Goal: Information Seeking & Learning: Learn about a topic

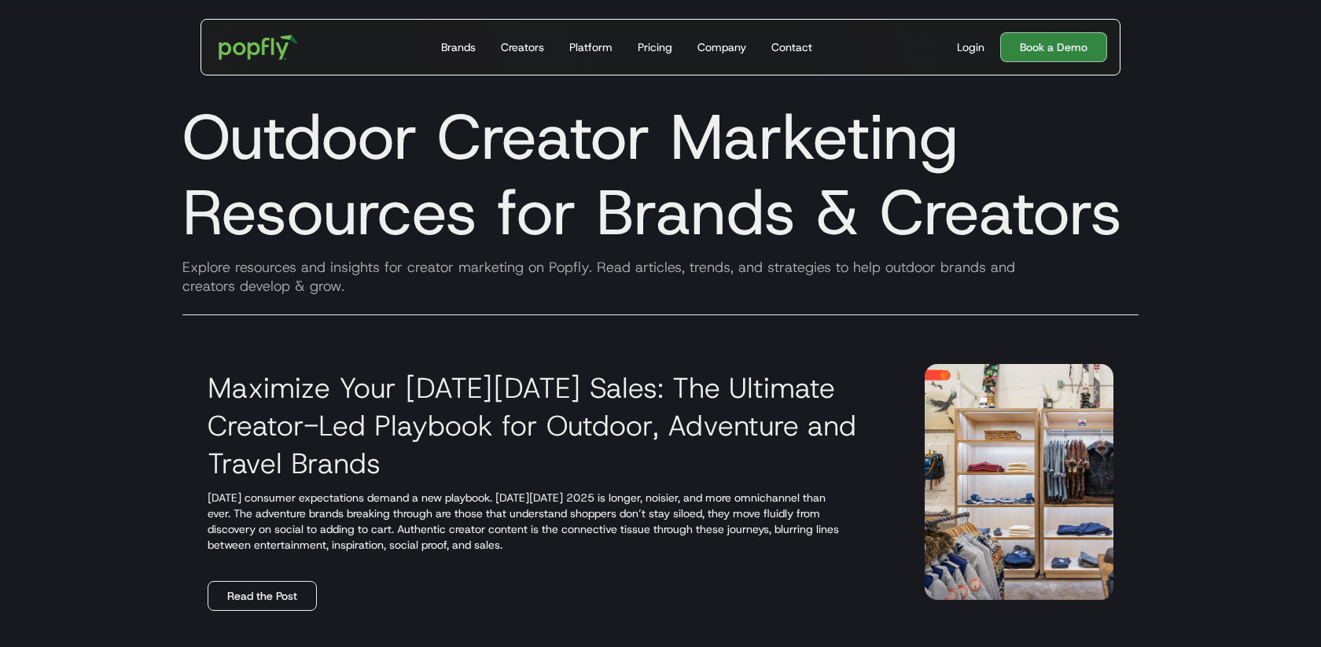
click at [251, 590] on link "Read the Post" at bounding box center [262, 596] width 109 height 30
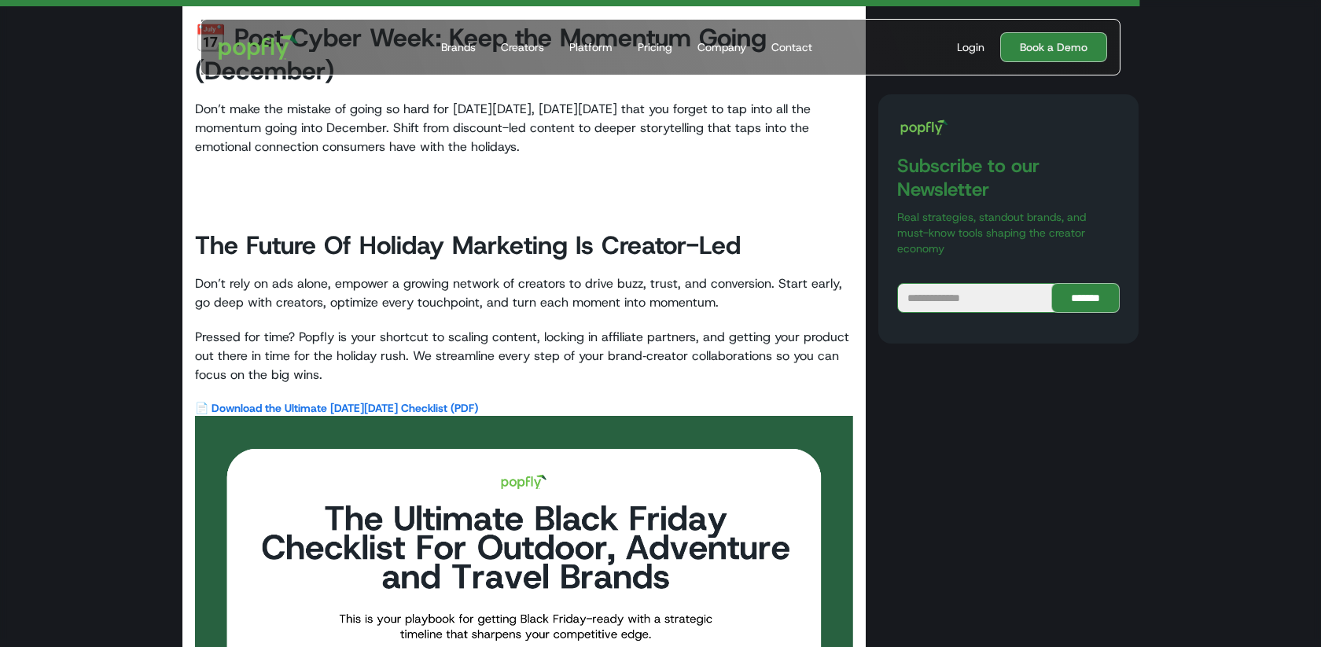
scroll to position [5883, 0]
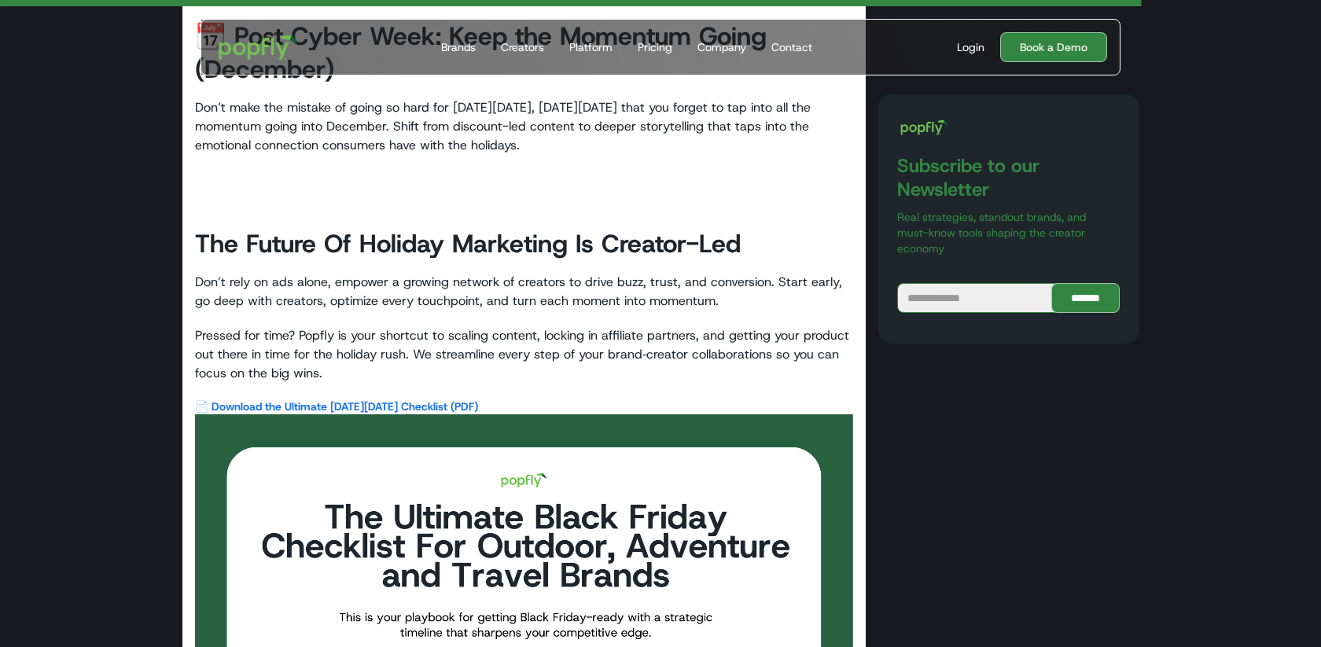
click at [336, 400] on link "📄 Download the Ultimate [DATE][DATE] Checklist (PDF)" at bounding box center [336, 407] width 283 height 14
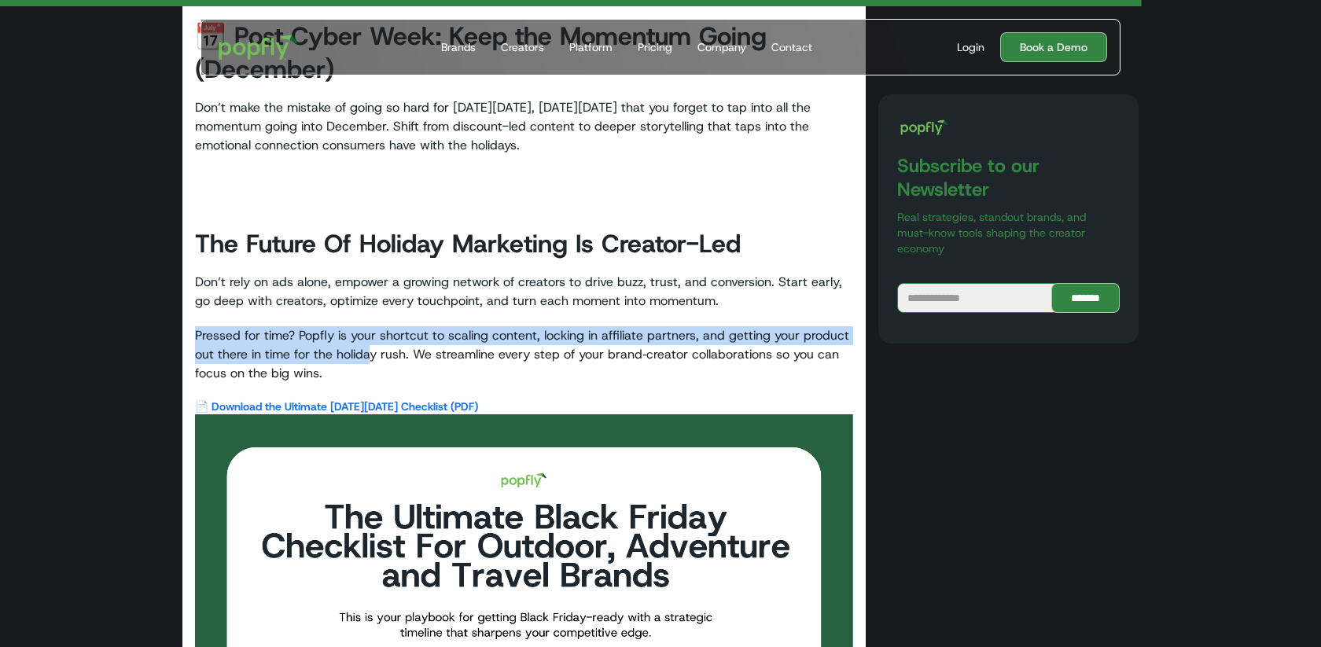
drag, startPoint x: 291, startPoint y: 290, endPoint x: 368, endPoint y: 326, distance: 84.8
click at [368, 326] on p "Pressed for time? Popfly is your shortcut to scaling content, locking in affili…" at bounding box center [524, 354] width 658 height 57
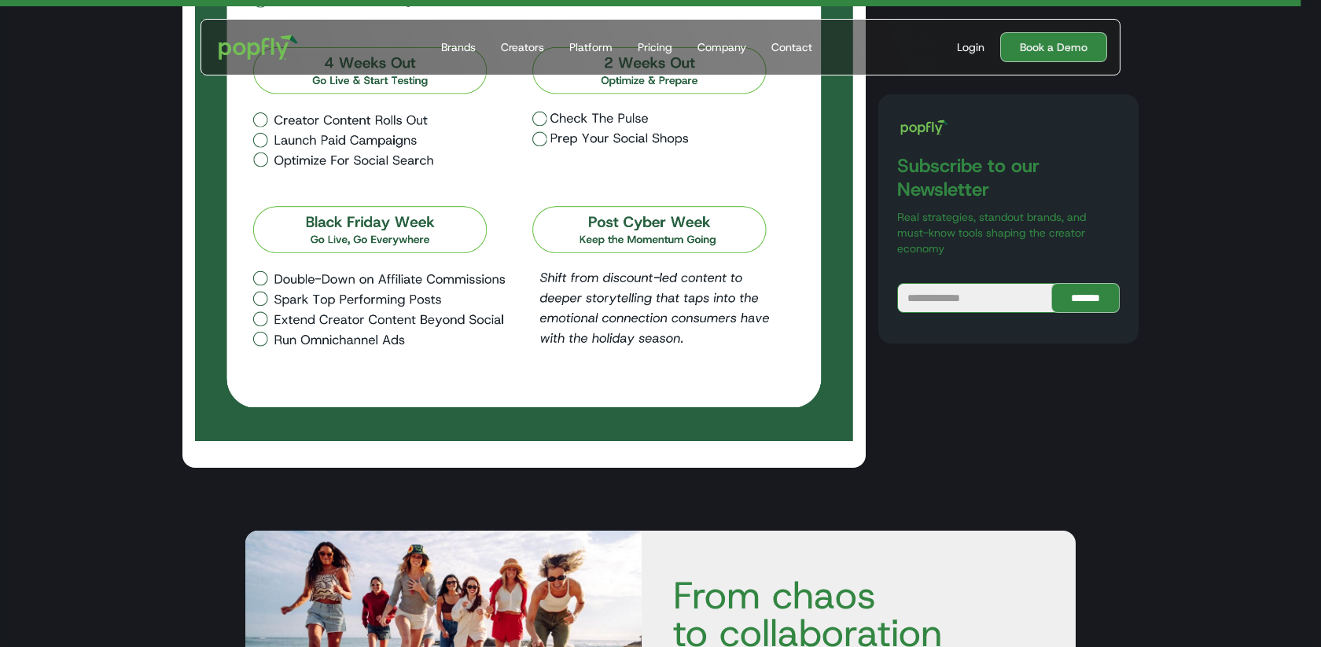
scroll to position [6711, 0]
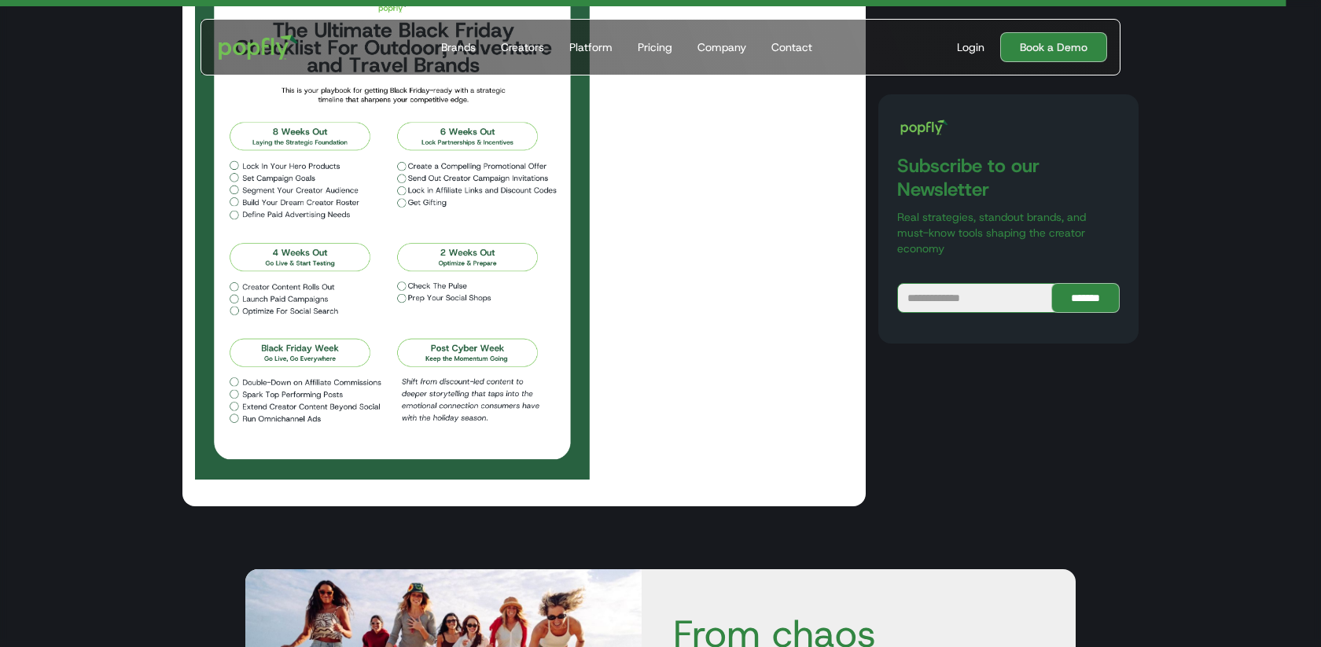
scroll to position [6332, 0]
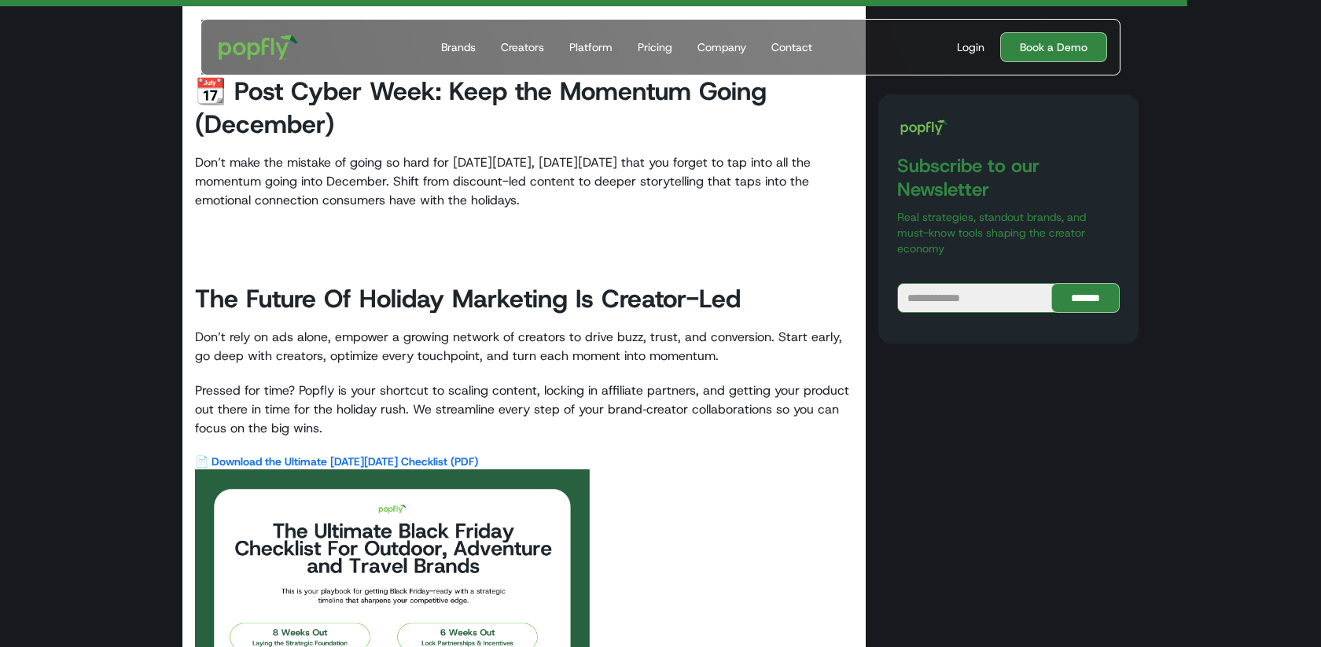
scroll to position [5829, 0]
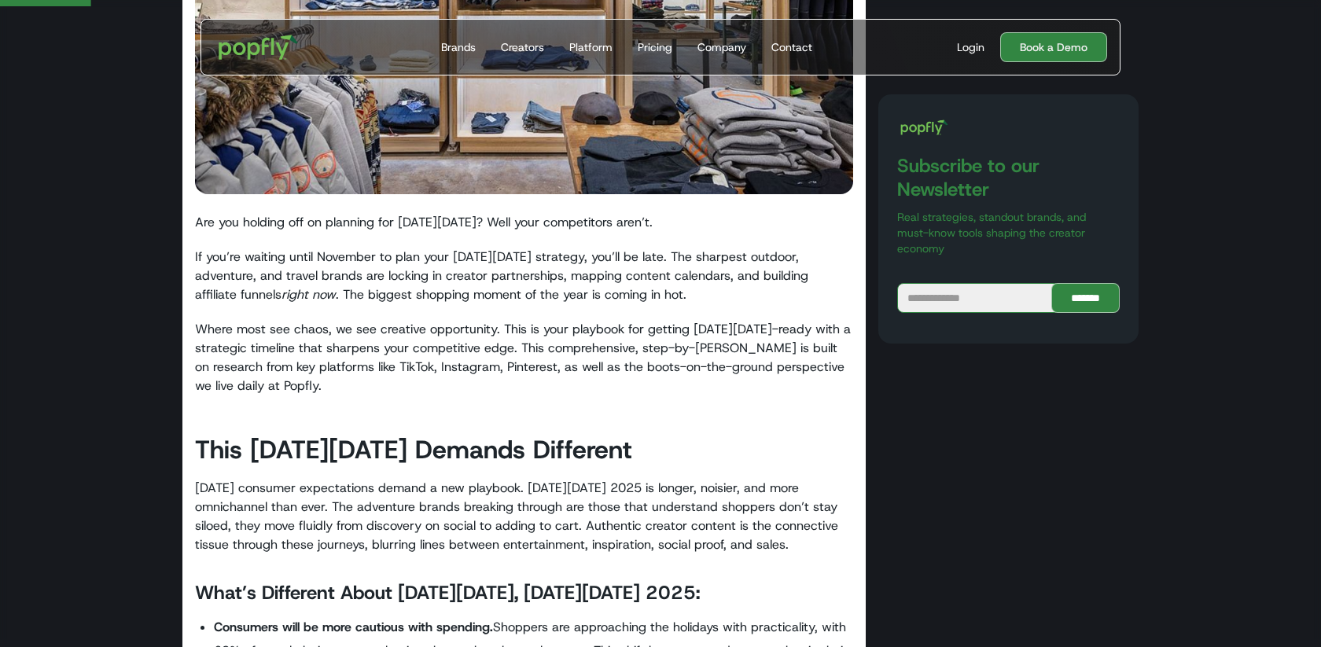
scroll to position [493, 0]
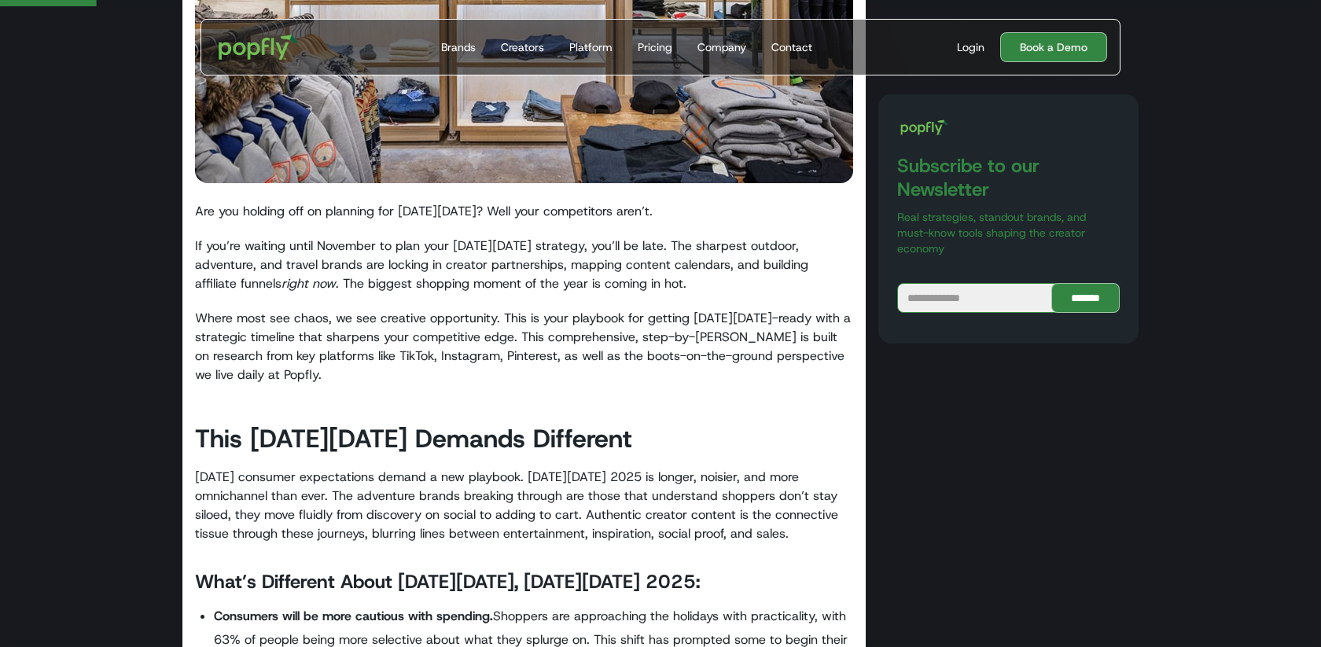
click at [250, 202] on p "Are you holding off on planning for [DATE][DATE]? Well your competitors aren’t." at bounding box center [524, 211] width 658 height 19
click at [250, 202] on p "Are you holding off on planning for Black Friday? Well your competitors aren’t." at bounding box center [524, 211] width 658 height 19
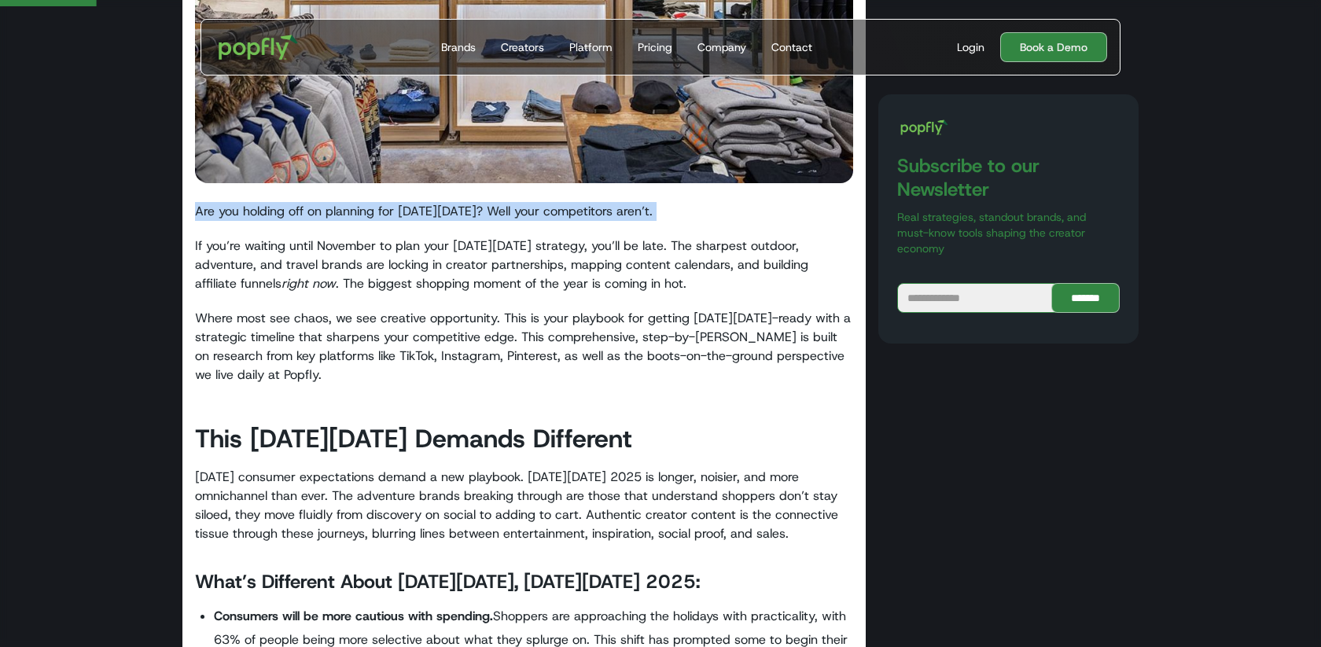
click at [250, 202] on p "Are you holding off on planning for Black Friday? Well your competitors aren’t." at bounding box center [524, 211] width 658 height 19
copy p "Are you holding off on planning for Black Friday? Well your competitors aren’t."
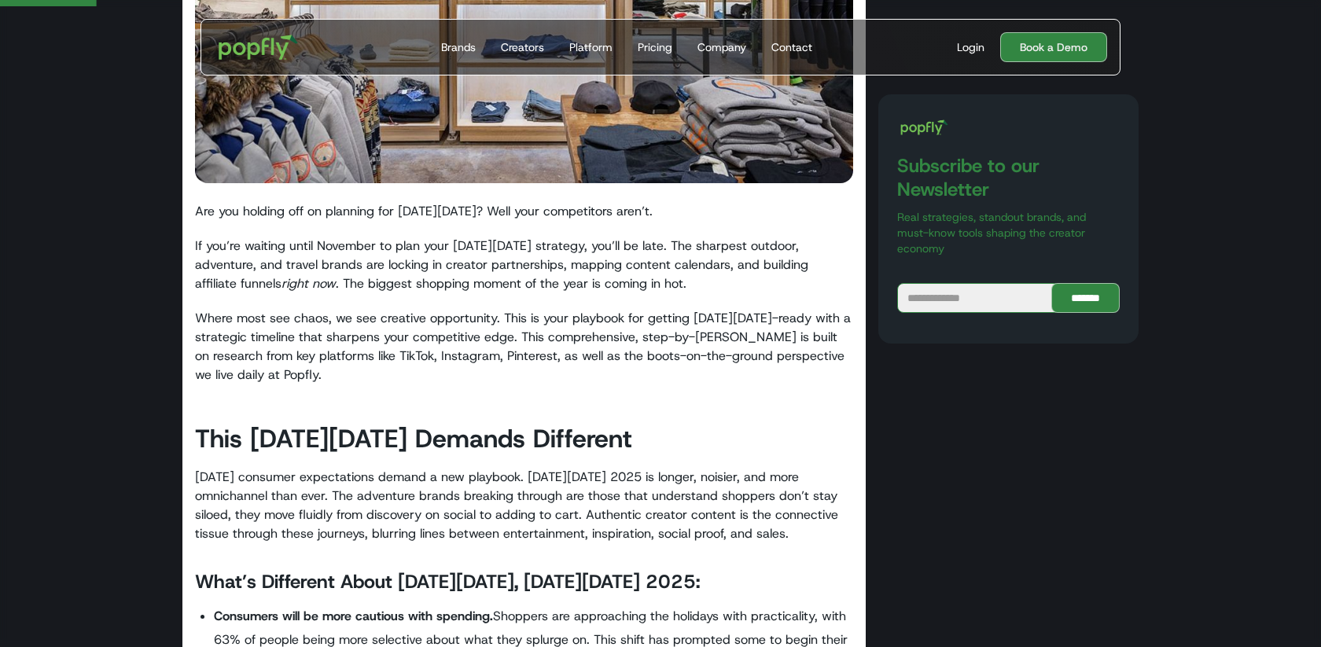
click at [382, 254] on p "If you’re waiting until November to plan your Black Friday strategy, you’ll be …" at bounding box center [524, 265] width 658 height 57
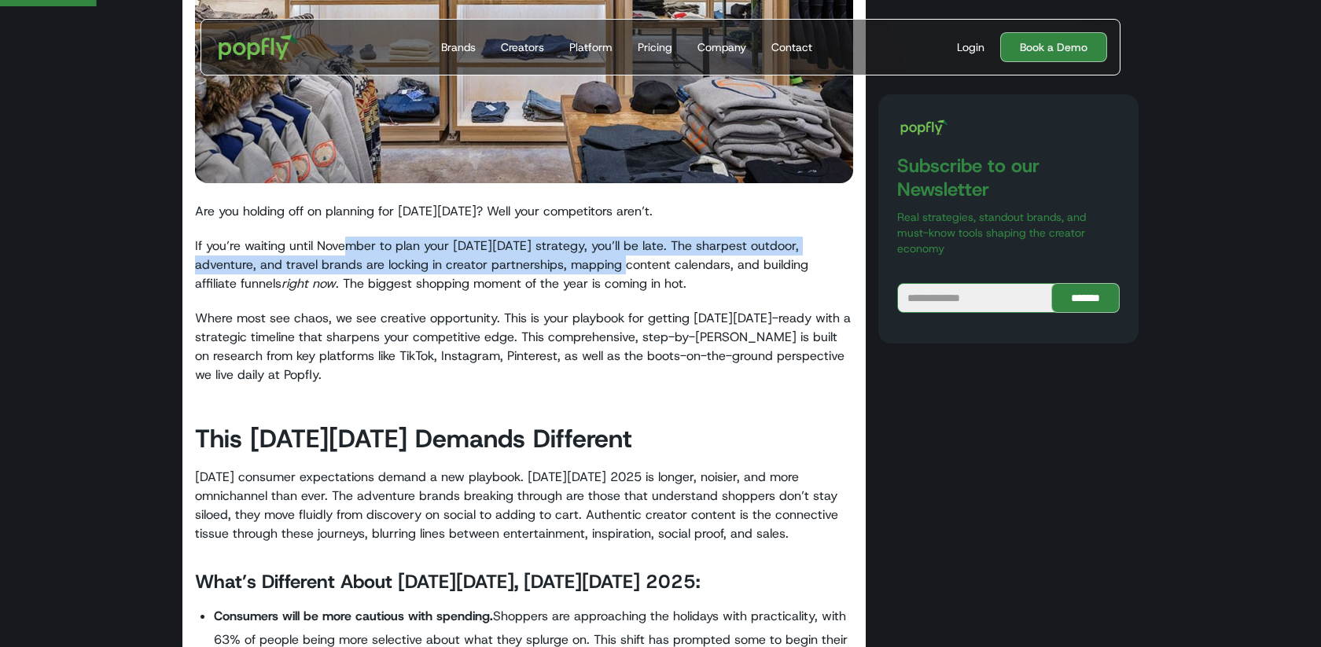
drag, startPoint x: 348, startPoint y: 243, endPoint x: 562, endPoint y: 274, distance: 216.9
click at [562, 274] on p "If you’re waiting until November to plan your Black Friday strategy, you’ll be …" at bounding box center [524, 265] width 658 height 57
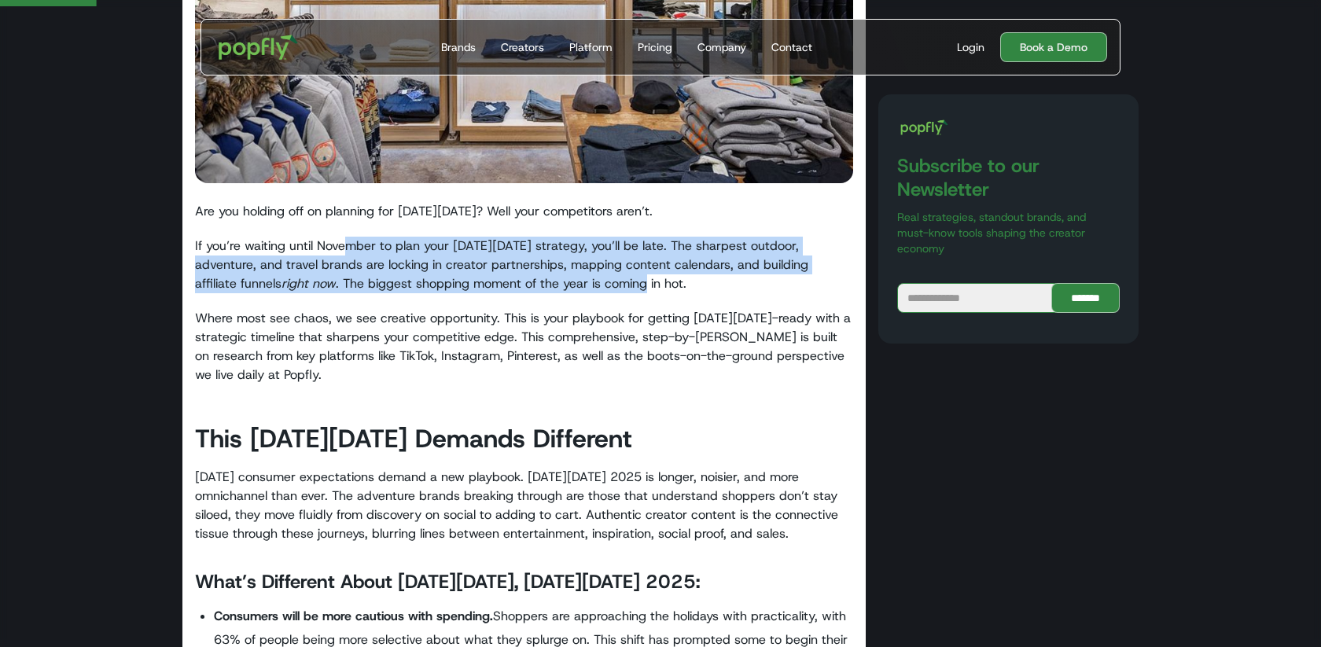
click at [562, 274] on p "If you’re waiting until November to plan your Black Friday strategy, you’ll be …" at bounding box center [524, 265] width 658 height 57
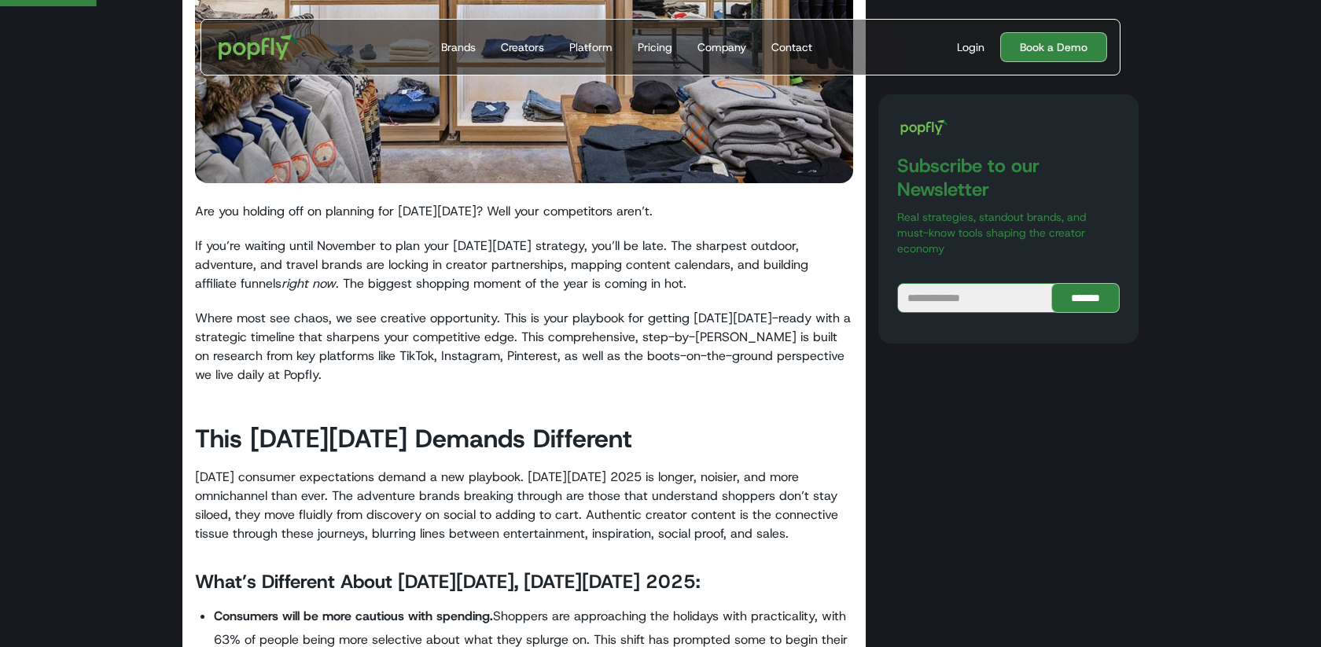
drag, startPoint x: 486, startPoint y: 249, endPoint x: 639, endPoint y: 295, distance: 159.5
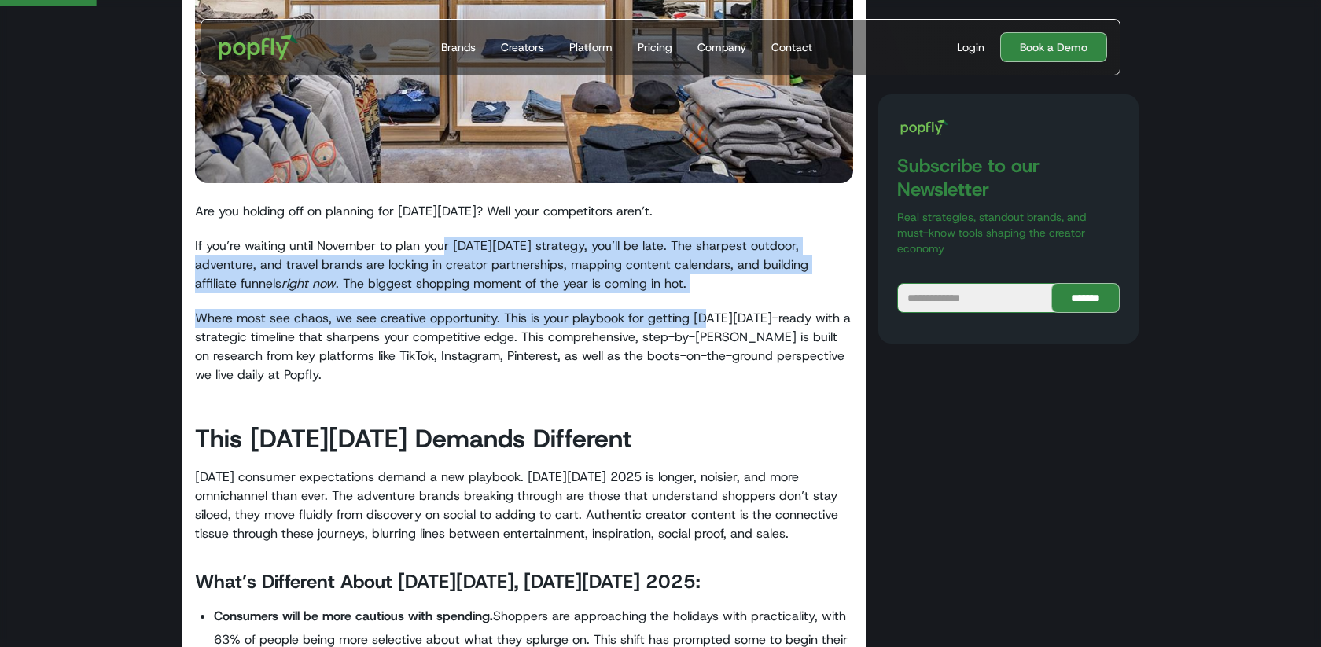
drag, startPoint x: 451, startPoint y: 253, endPoint x: 708, endPoint y: 319, distance: 265.3
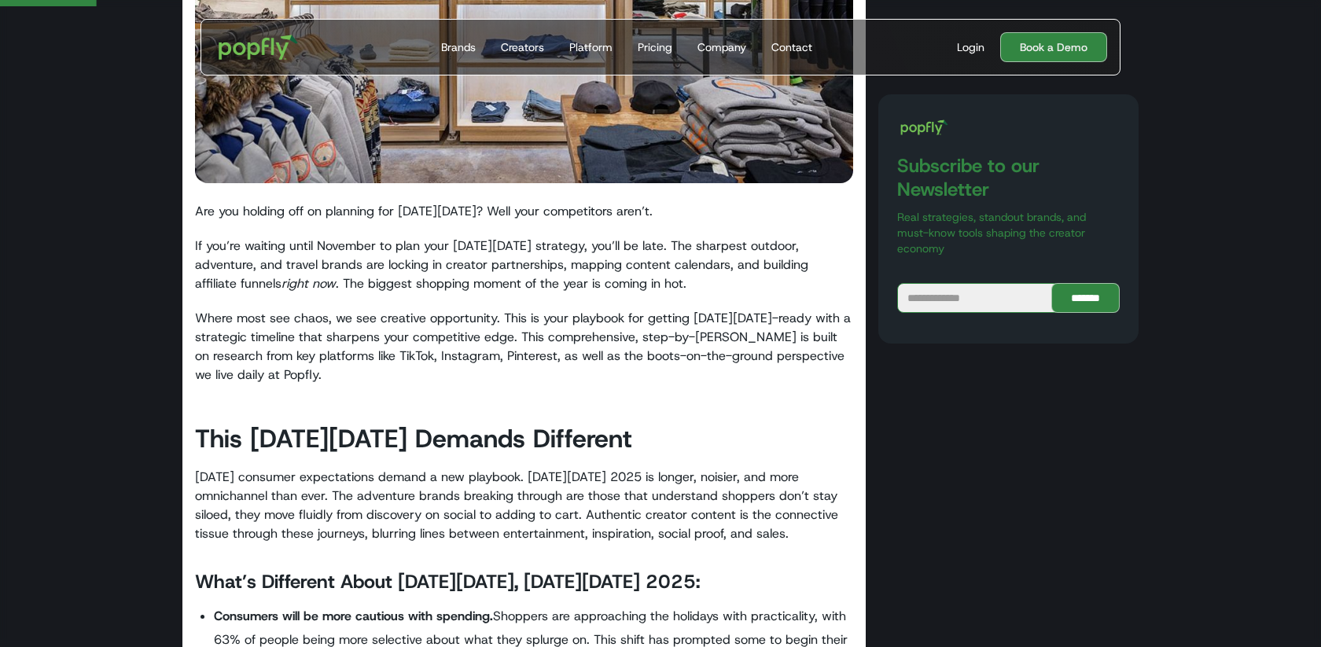
click at [549, 268] on p "If you’re waiting until November to plan your Black Friday strategy, you’ll be …" at bounding box center [524, 265] width 658 height 57
drag, startPoint x: 511, startPoint y: 259, endPoint x: 636, endPoint y: 278, distance: 125.7
click at [636, 278] on p "If you’re waiting until November to plan your Black Friday strategy, you’ll be …" at bounding box center [524, 265] width 658 height 57
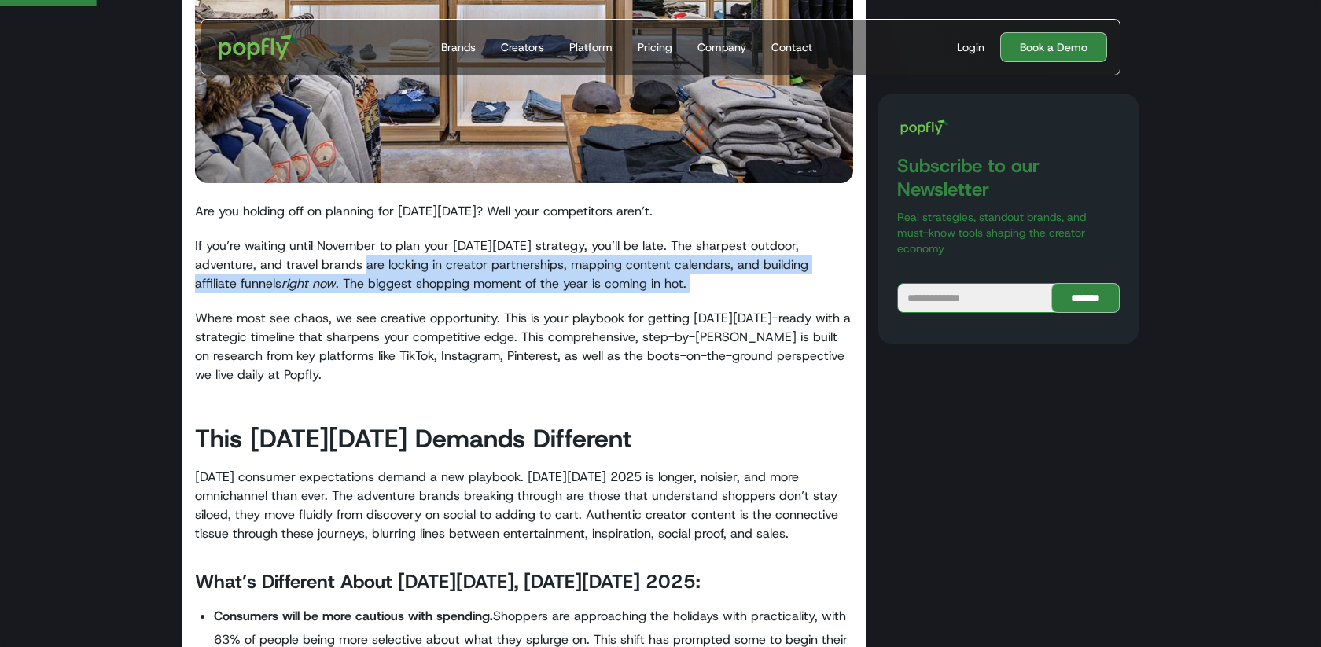
drag, startPoint x: 300, startPoint y: 261, endPoint x: 536, endPoint y: 305, distance: 240.0
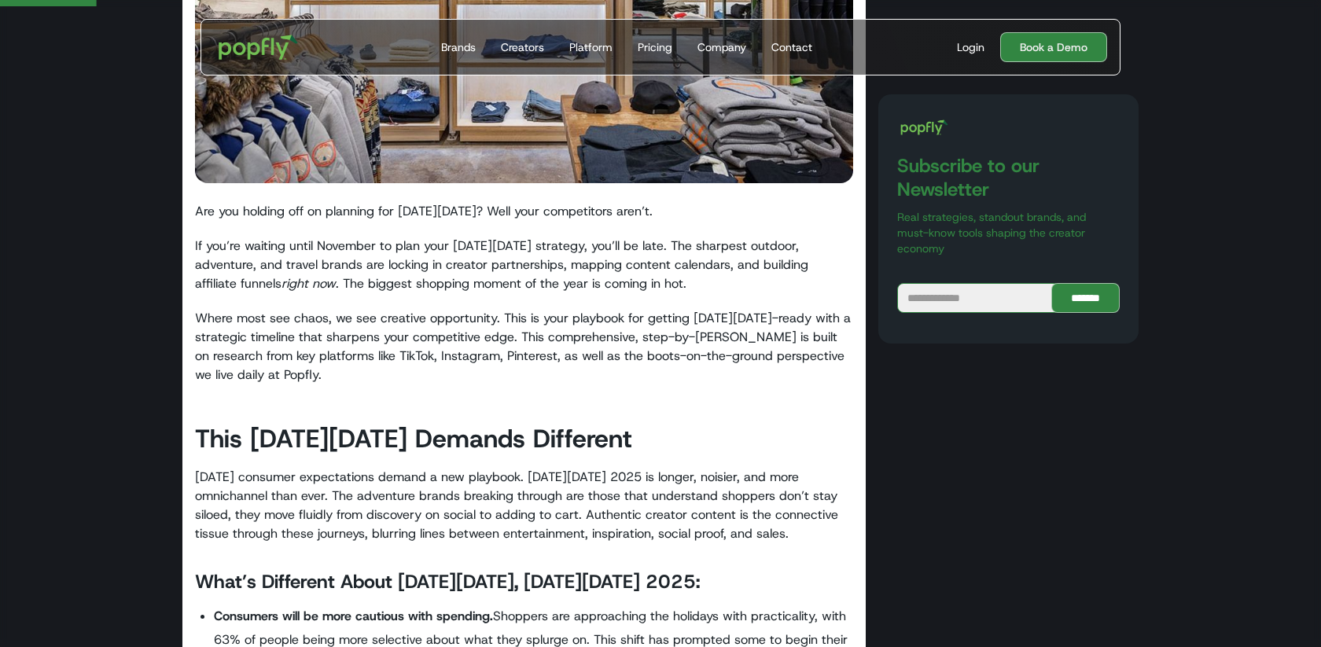
scroll to position [540, 0]
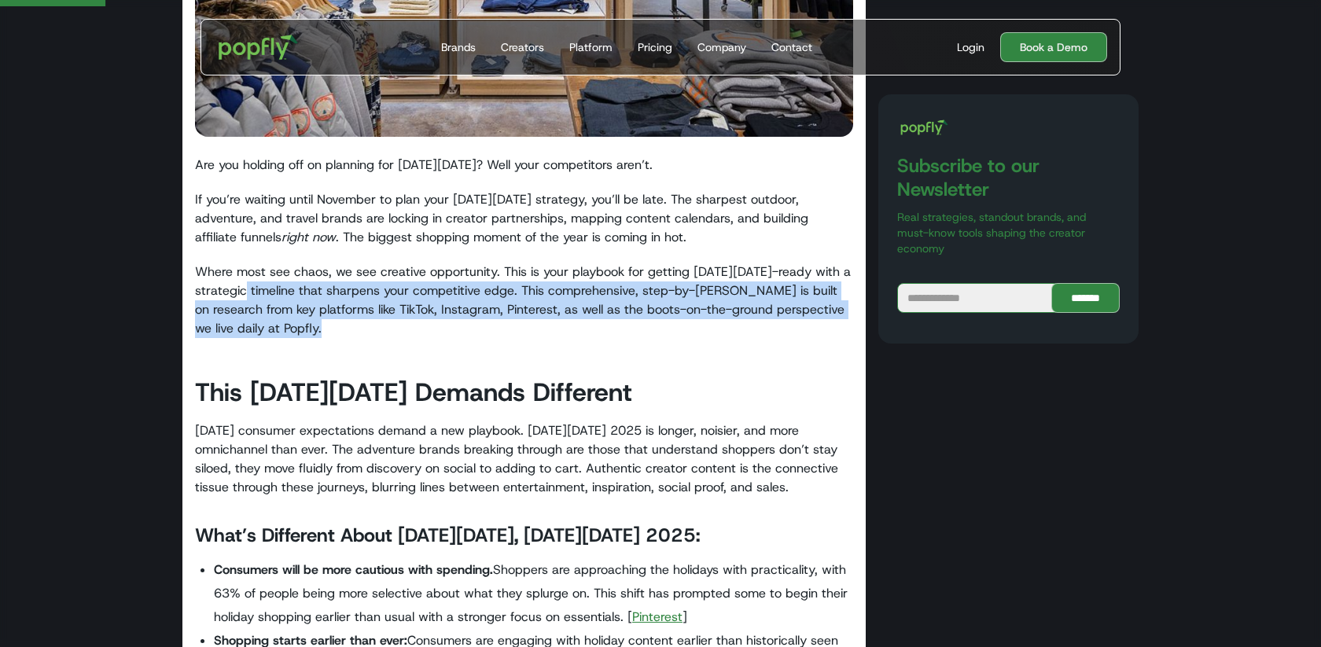
drag, startPoint x: 245, startPoint y: 289, endPoint x: 451, endPoint y: 344, distance: 212.5
drag, startPoint x: 227, startPoint y: 288, endPoint x: 411, endPoint y: 340, distance: 190.5
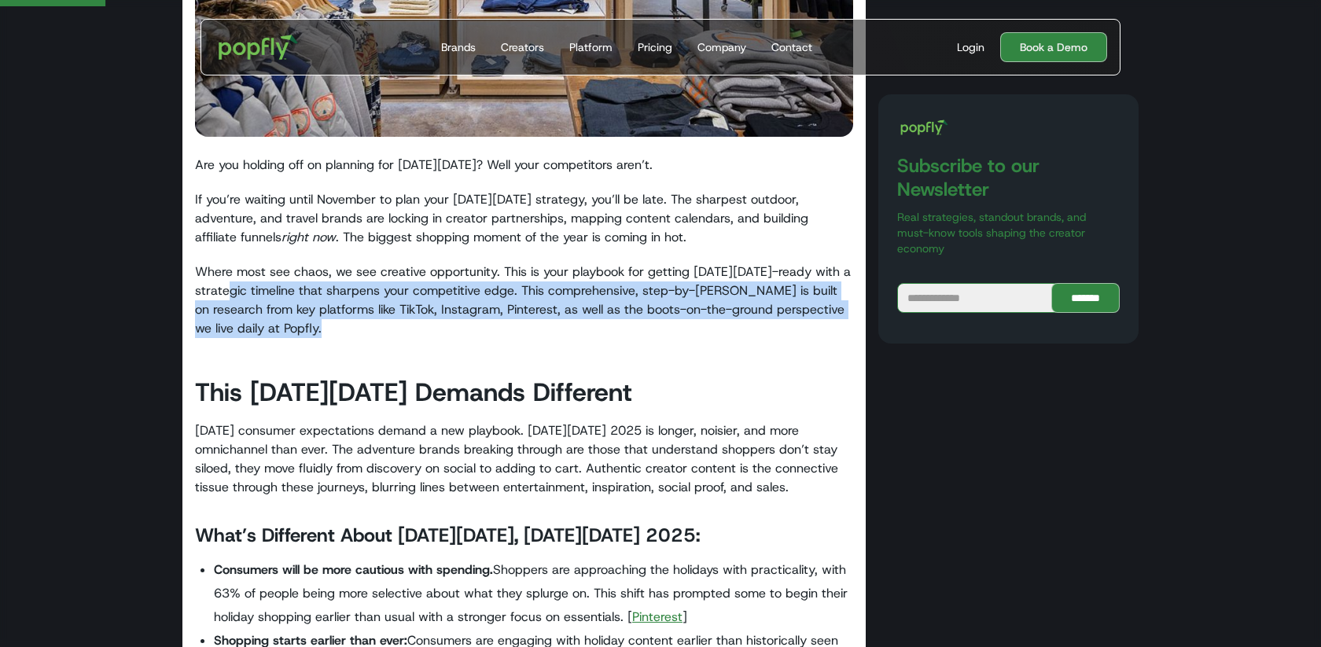
drag, startPoint x: 245, startPoint y: 286, endPoint x: 358, endPoint y: 321, distance: 118.4
click at [356, 321] on p "Where most see chaos, we see creative opportunity. This is your playbook for ge…" at bounding box center [524, 301] width 658 height 76
click at [358, 321] on p "Where most see chaos, we see creative opportunity. This is your playbook for ge…" at bounding box center [524, 301] width 658 height 76
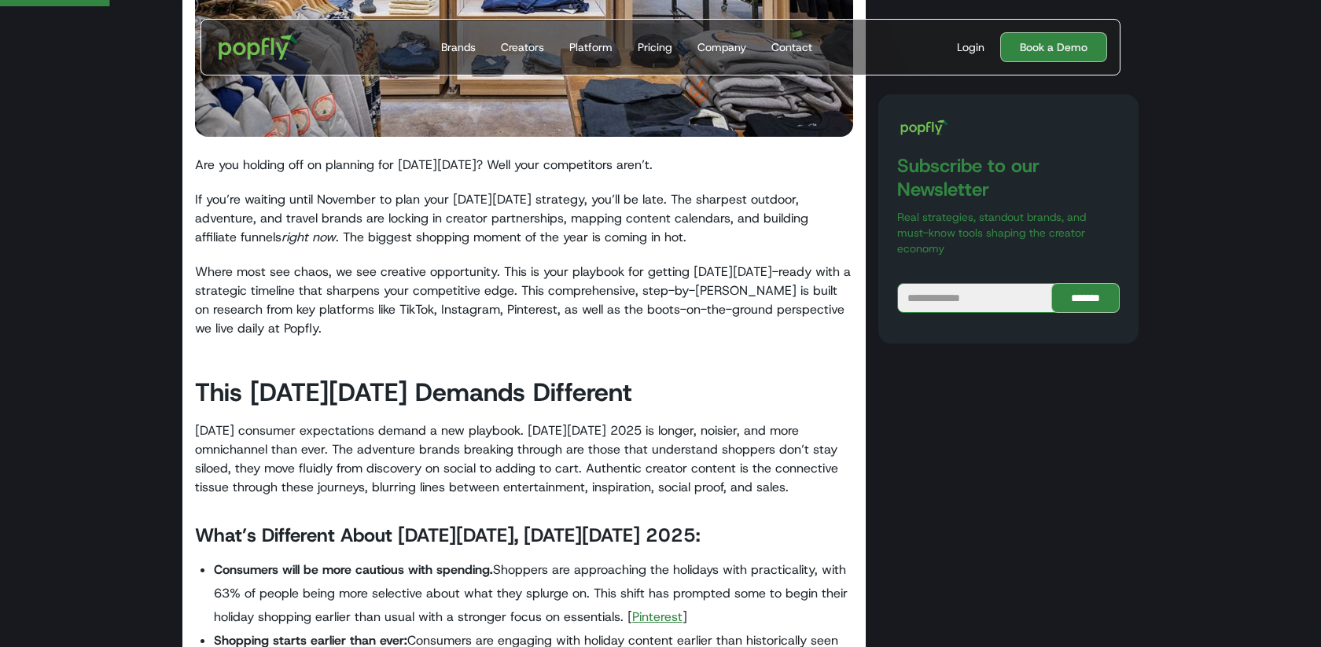
scroll to position [617, 0]
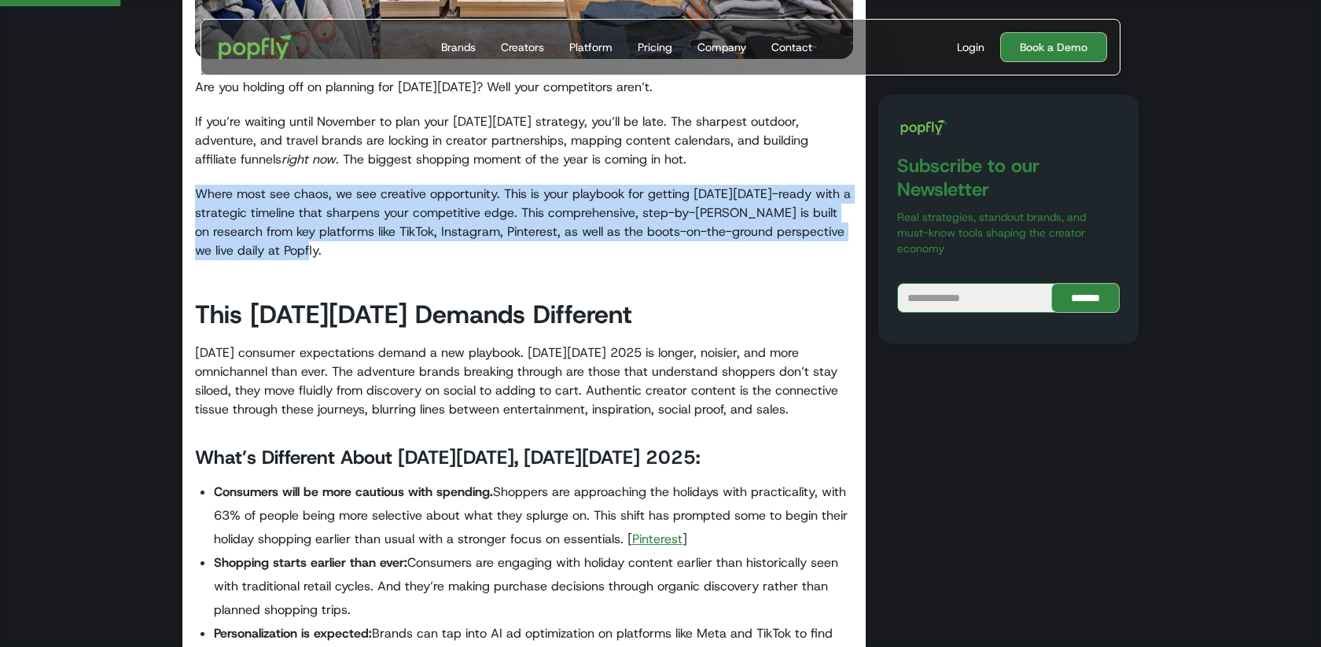
drag, startPoint x: 199, startPoint y: 201, endPoint x: 324, endPoint y: 249, distance: 133.9
click at [324, 249] on p "Where most see chaos, we see creative opportunity. This is your playbook for ge…" at bounding box center [524, 223] width 658 height 76
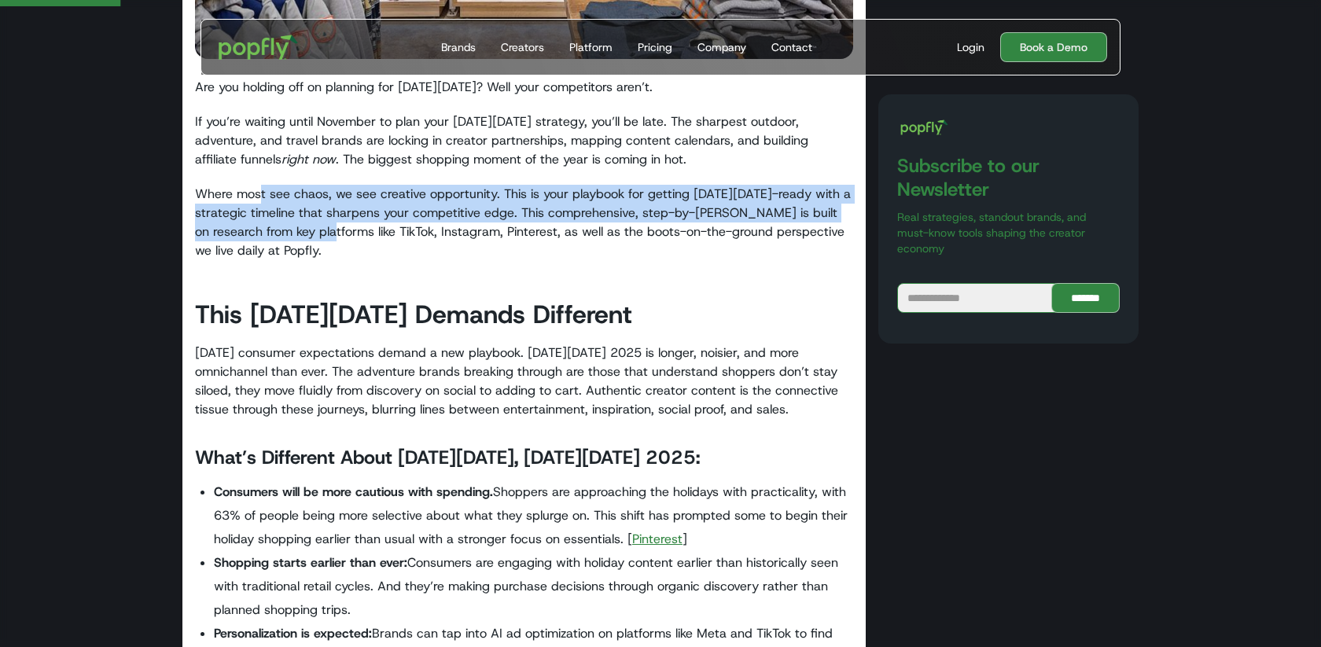
drag, startPoint x: 259, startPoint y: 198, endPoint x: 332, endPoint y: 237, distance: 82.7
click at [333, 237] on p "Where most see chaos, we see creative opportunity. This is your playbook for ge…" at bounding box center [524, 223] width 658 height 76
click at [332, 237] on p "Where most see chaos, we see creative opportunity. This is your playbook for ge…" at bounding box center [524, 223] width 658 height 76
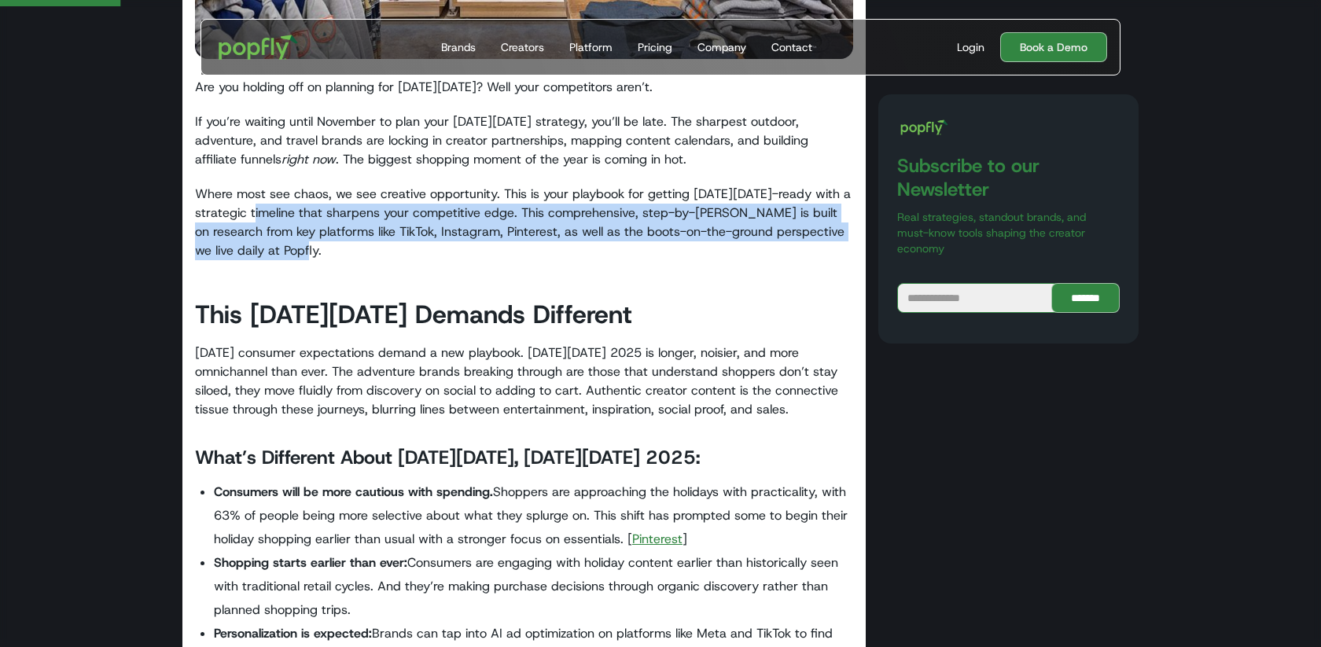
drag, startPoint x: 253, startPoint y: 208, endPoint x: 325, endPoint y: 243, distance: 79.8
click at [326, 245] on p "Where most see chaos, we see creative opportunity. This is your playbook for ge…" at bounding box center [524, 223] width 658 height 76
click at [325, 243] on p "Where most see chaos, we see creative opportunity. This is your playbook for ge…" at bounding box center [524, 223] width 658 height 76
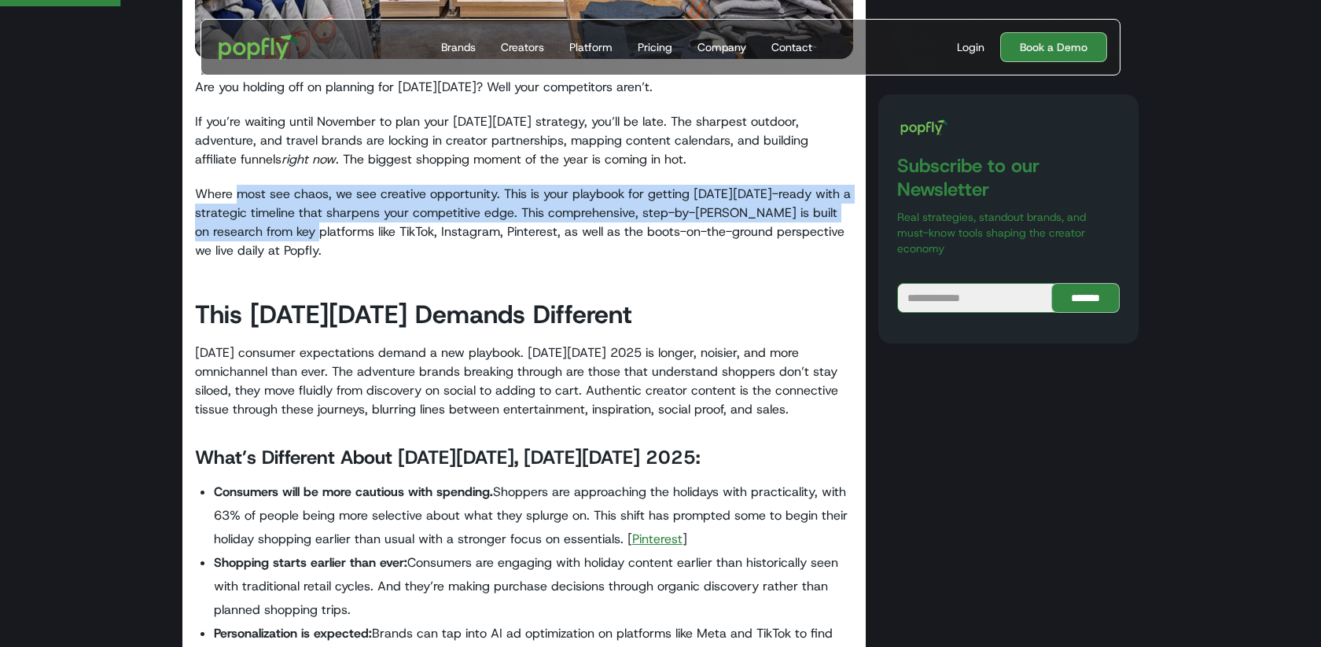
drag, startPoint x: 241, startPoint y: 196, endPoint x: 325, endPoint y: 235, distance: 92.9
click at [322, 232] on p "Where most see chaos, we see creative opportunity. This is your playbook for ge…" at bounding box center [524, 223] width 658 height 76
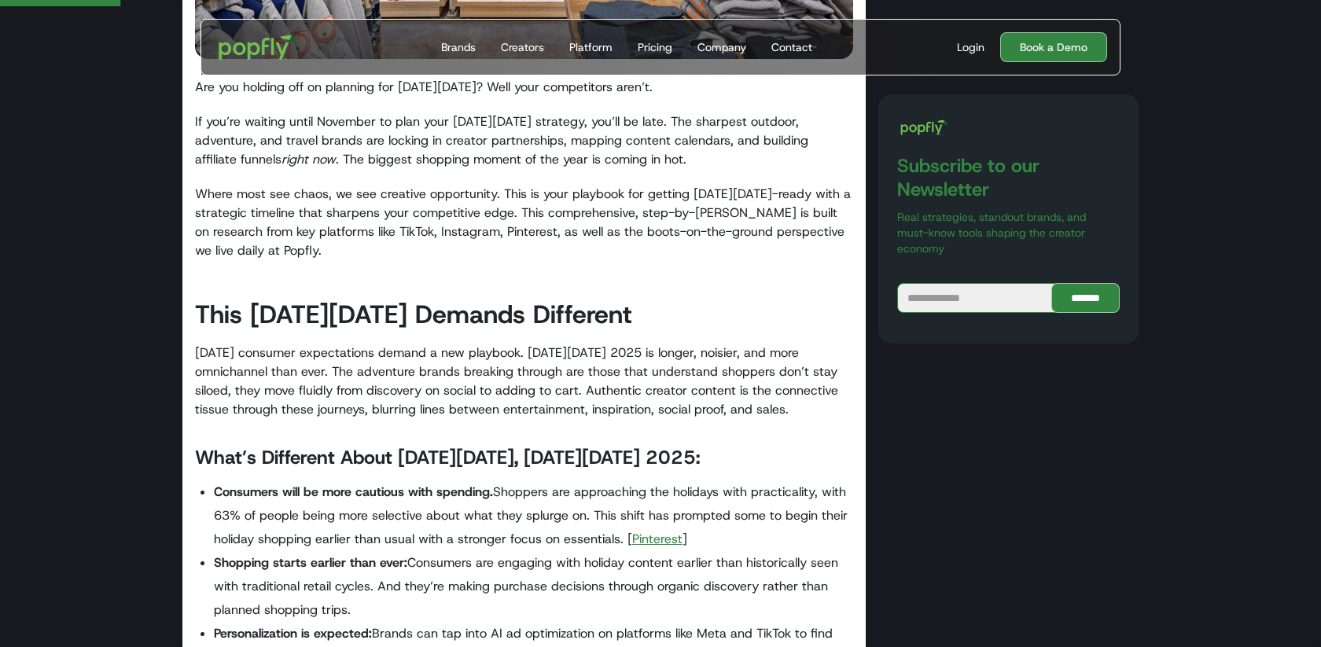
click at [326, 235] on p "Where most see chaos, we see creative opportunity. This is your playbook for ge…" at bounding box center [524, 223] width 658 height 76
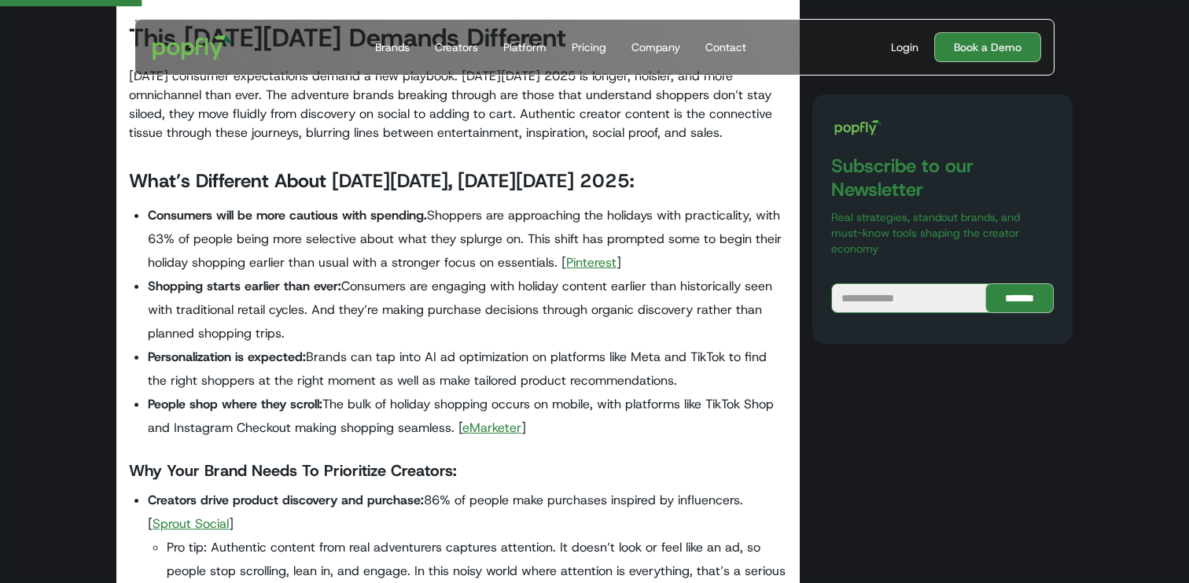
scroll to position [904, 0]
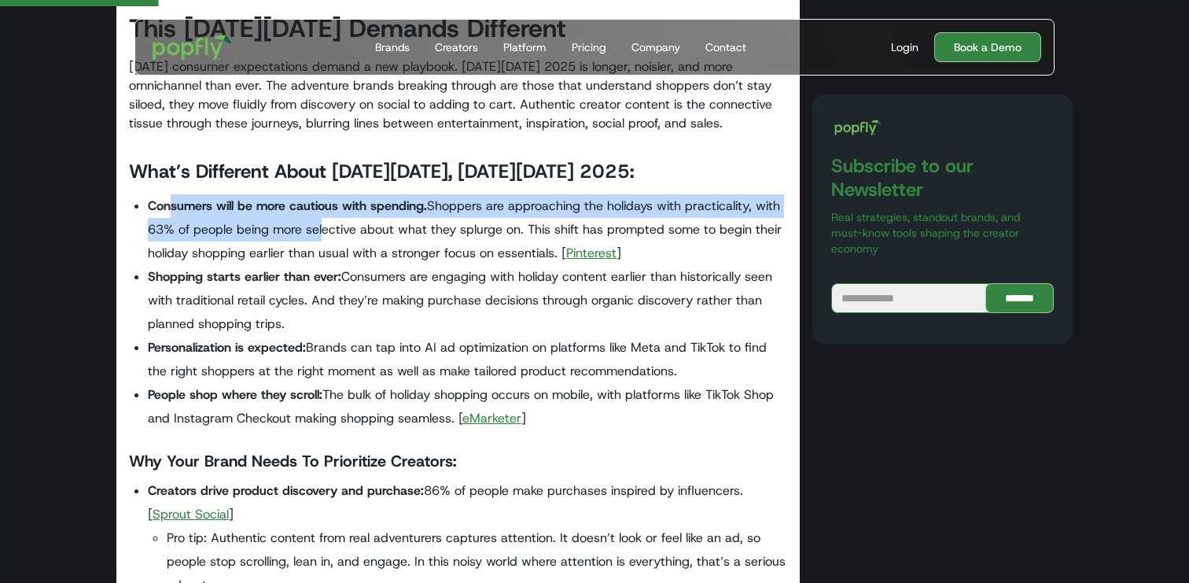
drag, startPoint x: 168, startPoint y: 200, endPoint x: 322, endPoint y: 229, distance: 156.1
click at [322, 229] on li "Consumers will be more cautious with spending. Shoppers are approaching the hol…" at bounding box center [467, 229] width 639 height 71
click at [320, 229] on li "Consumers will be more cautious with spending. Shoppers are approaching the hol…" at bounding box center [467, 229] width 639 height 71
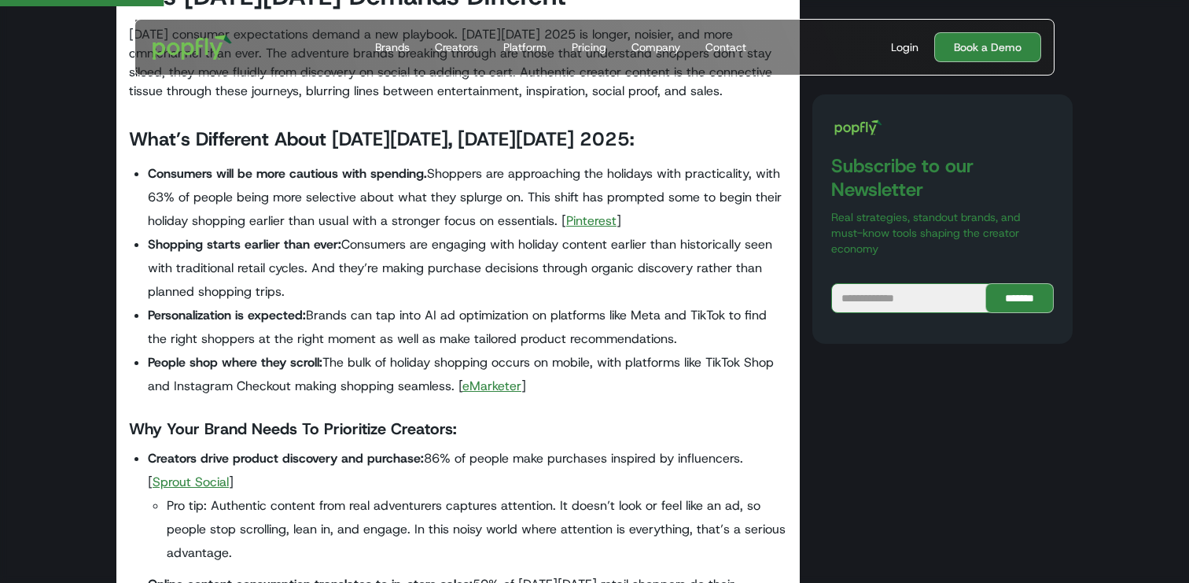
scroll to position [935, 0]
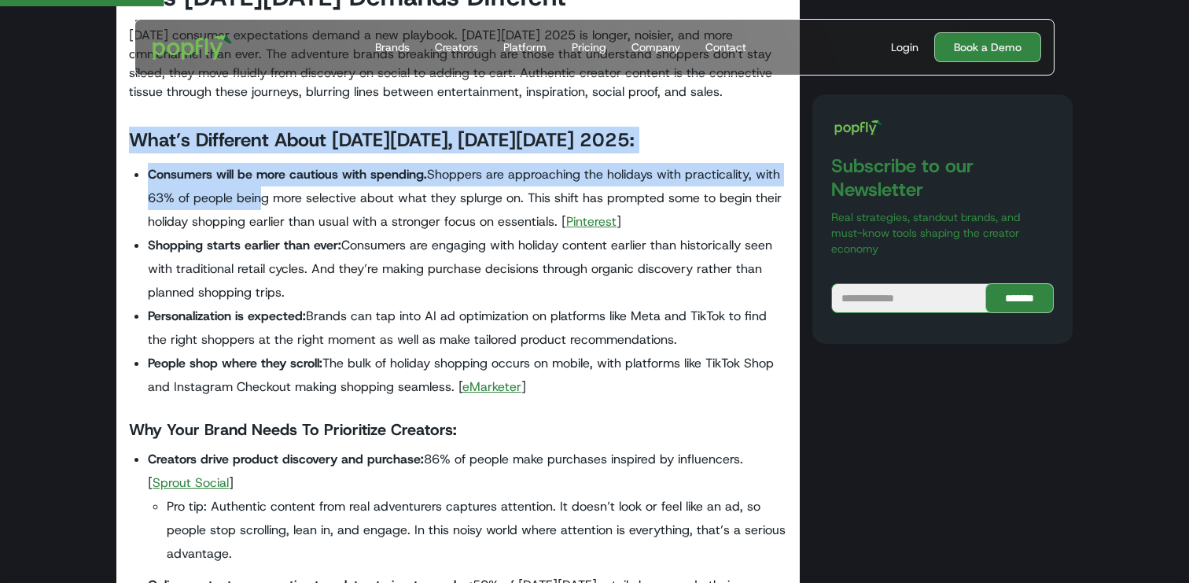
drag, startPoint x: 128, startPoint y: 138, endPoint x: 260, endPoint y: 204, distance: 146.7
click at [260, 204] on li "Consumers will be more cautious with spending. Shoppers are approaching the hol…" at bounding box center [467, 198] width 639 height 71
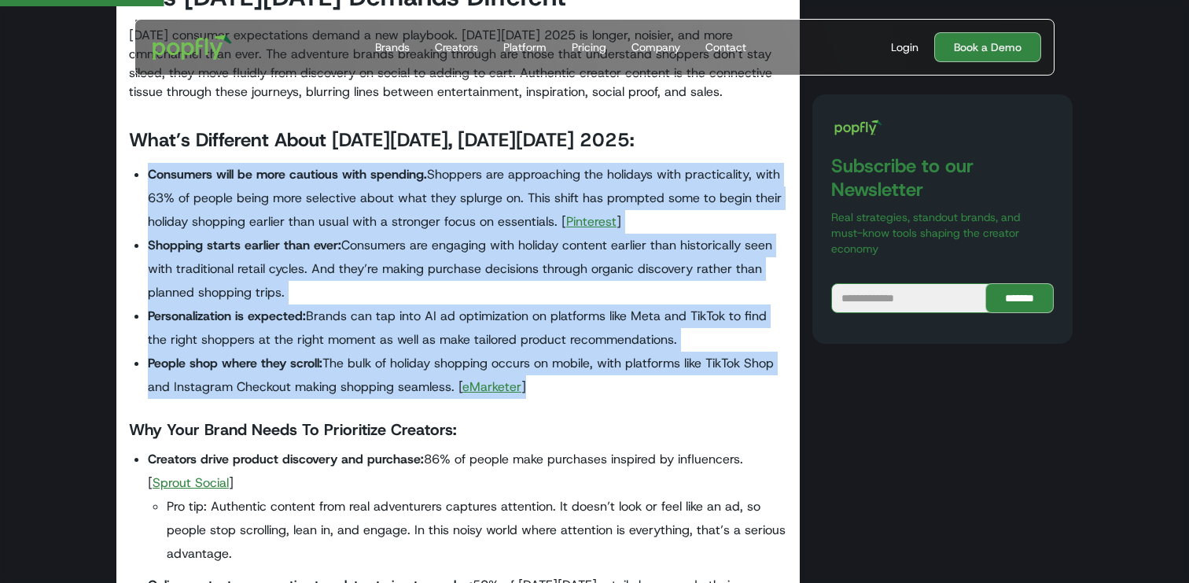
drag, startPoint x: 540, startPoint y: 395, endPoint x: 139, endPoint y: 160, distance: 463.9
copy ul "Consumers will be more cautious with spending. Shoppers are approaching the hol…"
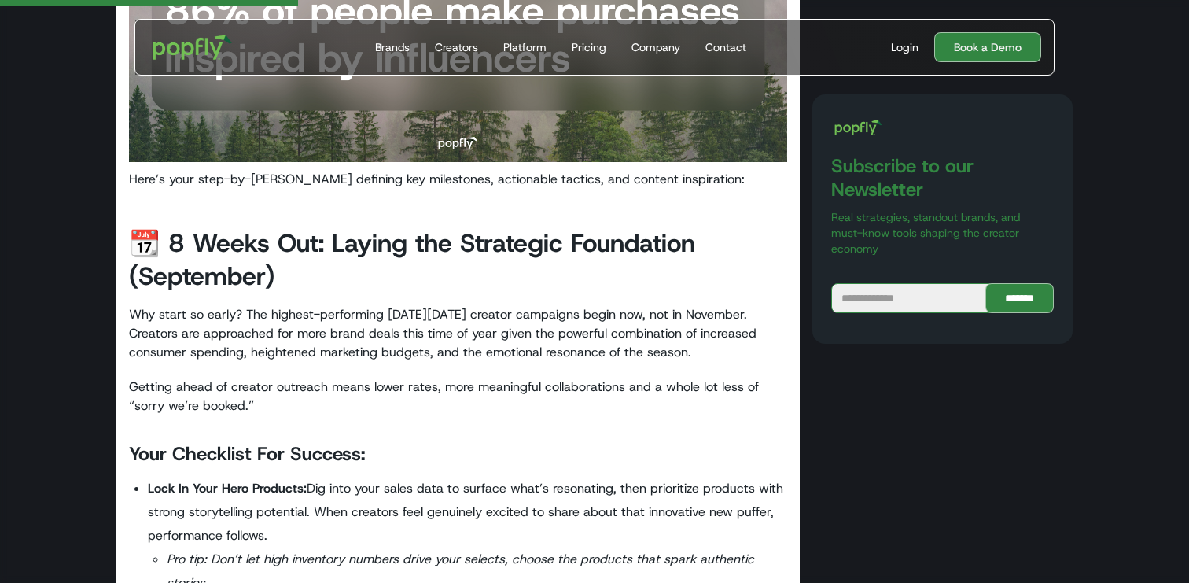
scroll to position [1705, 0]
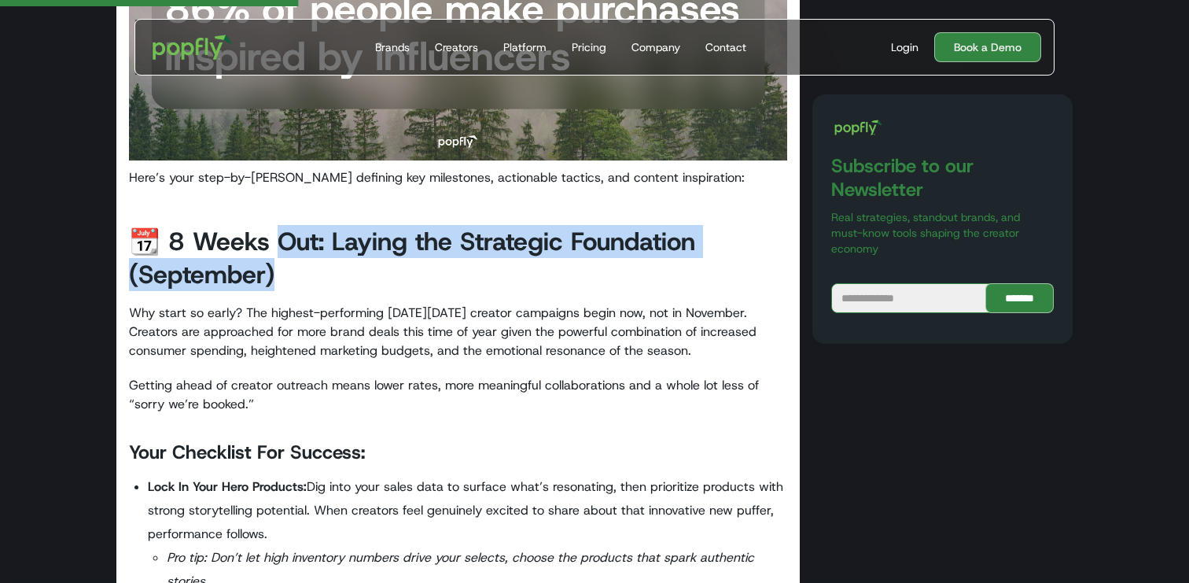
drag, startPoint x: 268, startPoint y: 245, endPoint x: 356, endPoint y: 285, distance: 95.8
click at [356, 285] on h2 "📆 8 Weeks Out: Laying the Strategic Foundation (September)" at bounding box center [458, 258] width 658 height 66
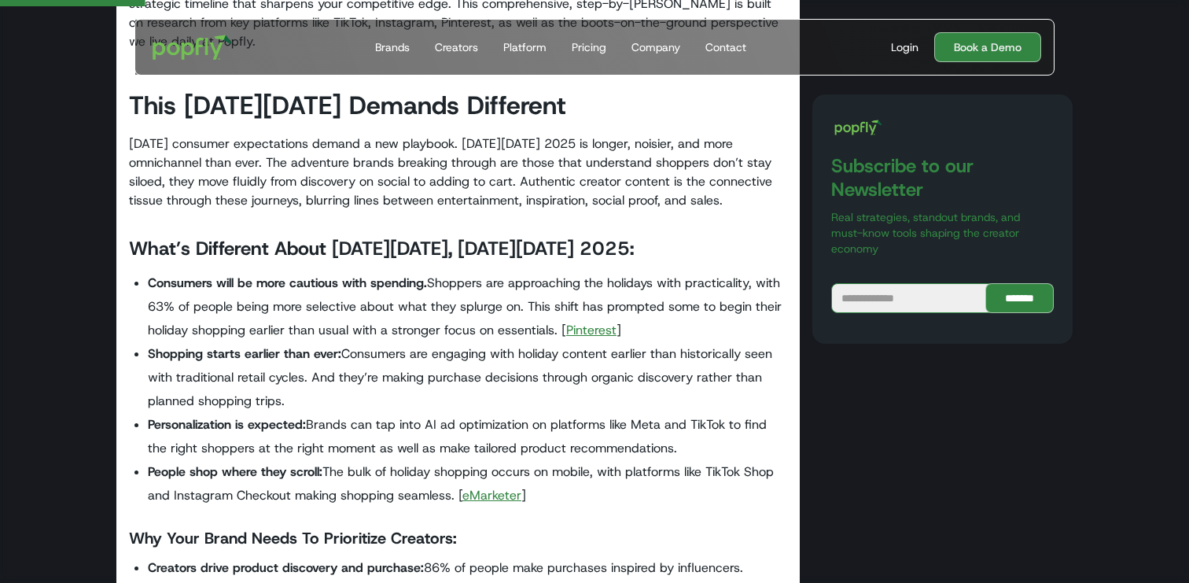
scroll to position [827, 0]
click at [245, 203] on p "Today’s consumer expectations demand a new playbook. Black Friday 2025 is longe…" at bounding box center [458, 172] width 658 height 76
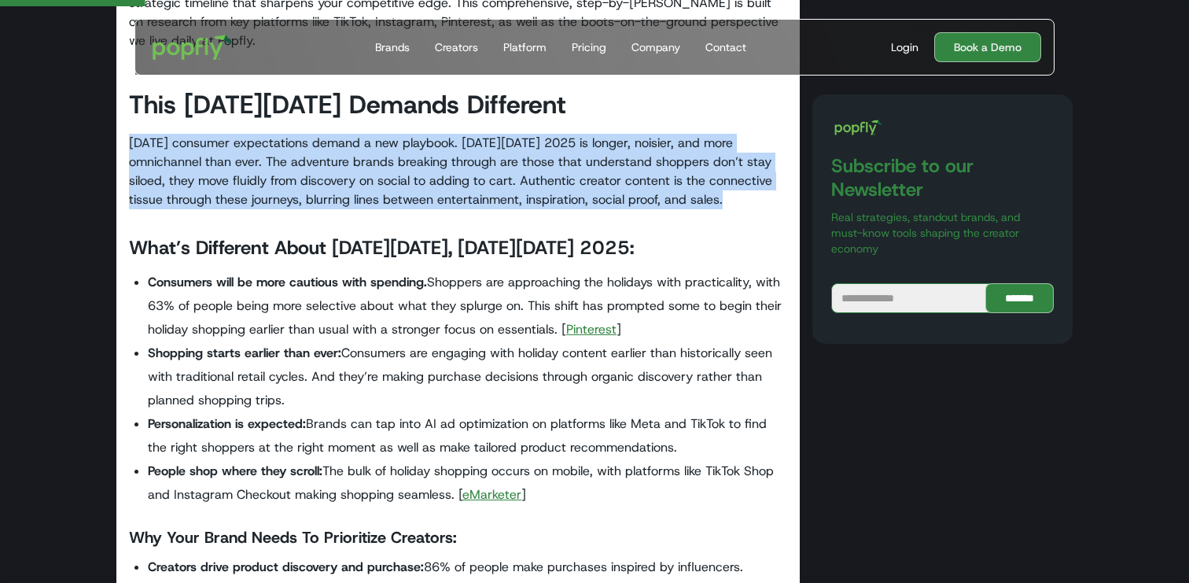
click at [245, 203] on p "Today’s consumer expectations demand a new playbook. Black Friday 2025 is longe…" at bounding box center [458, 172] width 658 height 76
copy p "Today’s consumer expectations demand a new playbook. Black Friday 2025 is longe…"
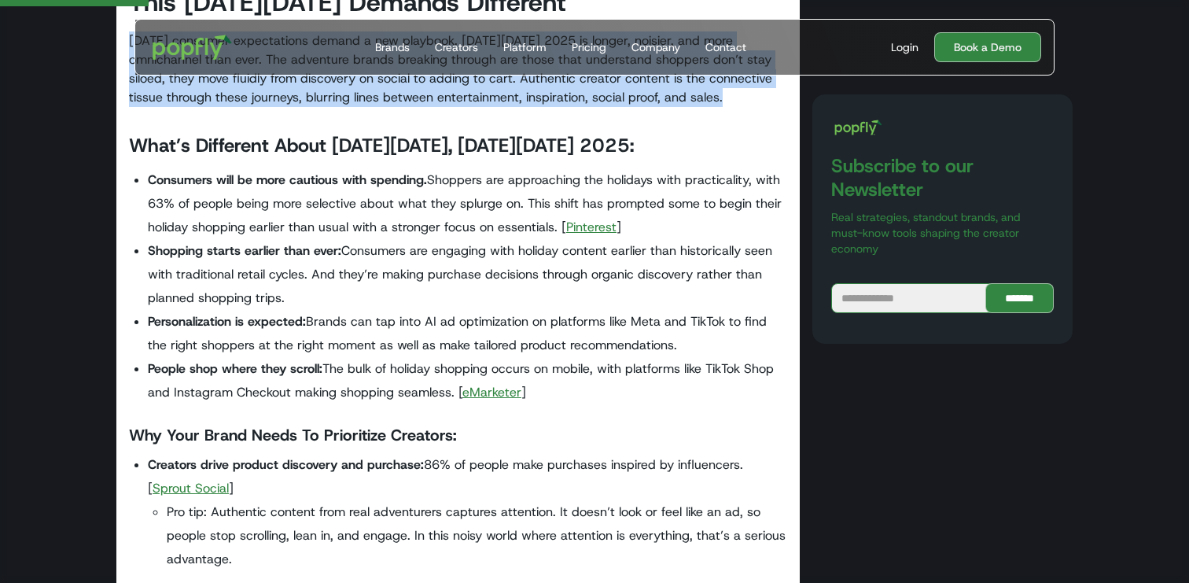
scroll to position [936, 0]
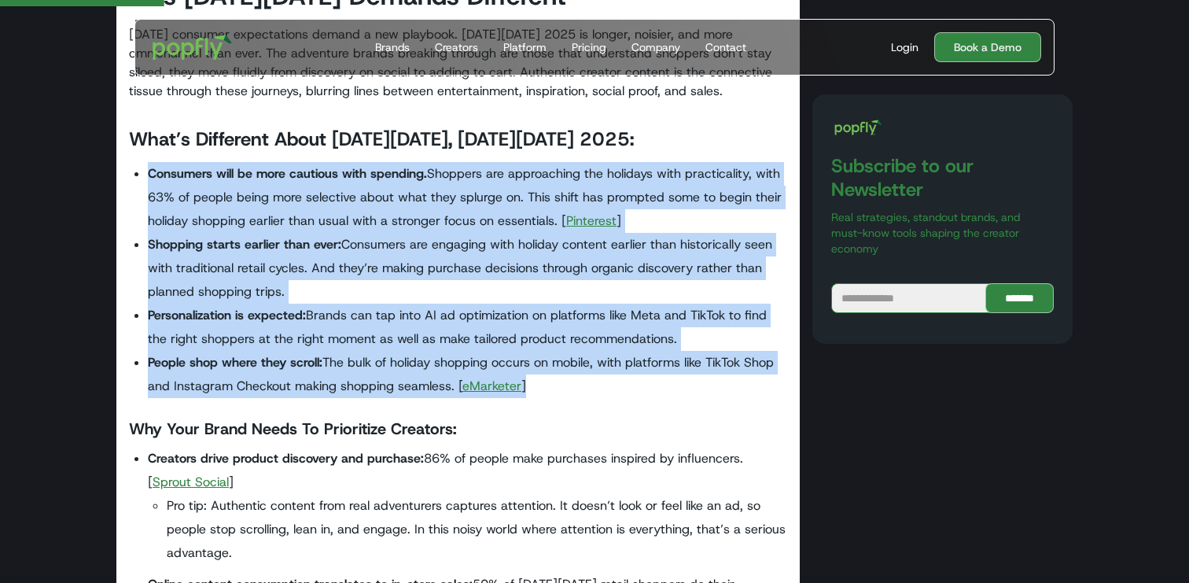
drag, startPoint x: 550, startPoint y: 386, endPoint x: 134, endPoint y: 173, distance: 466.8
click at [134, 173] on ul "Consumers will be more cautious with spending. Shoppers are approaching the hol…" at bounding box center [458, 280] width 658 height 236
copy ul "Consumers will be more cautious with spending. Shoppers are approaching the hol…"
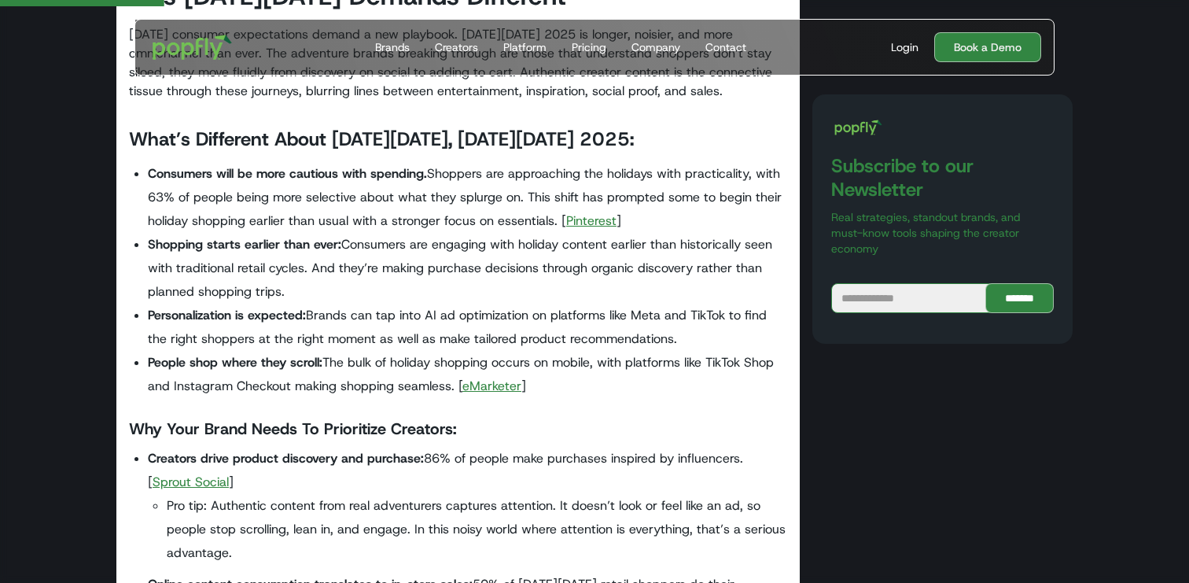
click at [312, 143] on strong "What’s Different About Black Friday, Cyber Monday 2025:" at bounding box center [381, 139] width 505 height 25
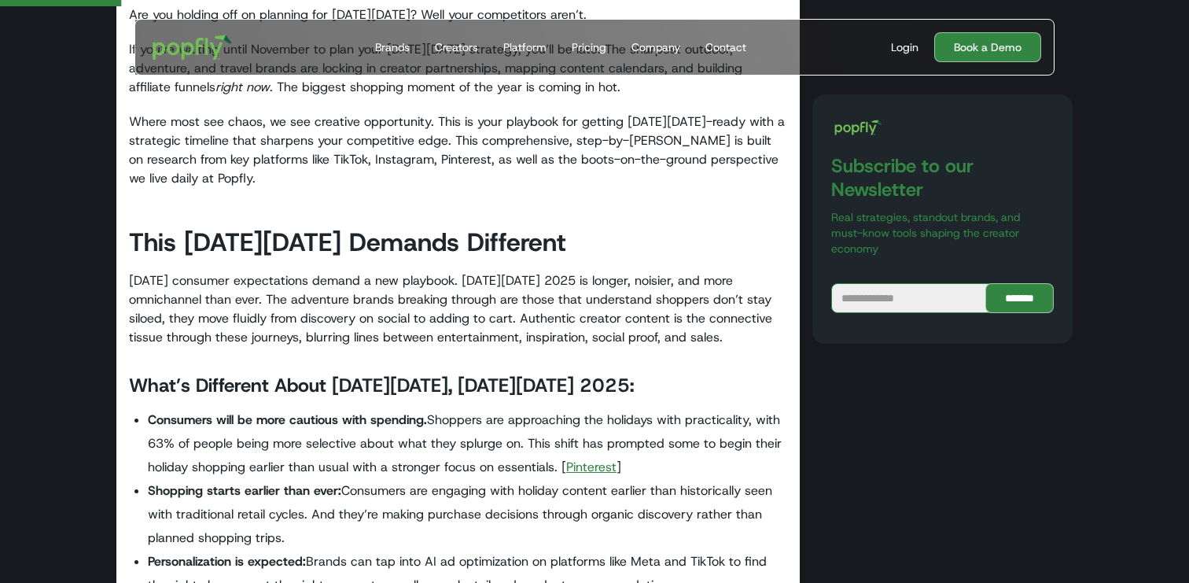
scroll to position [691, 0]
click at [296, 344] on p "Today’s consumer expectations demand a new playbook. Black Friday 2025 is longe…" at bounding box center [458, 309] width 658 height 76
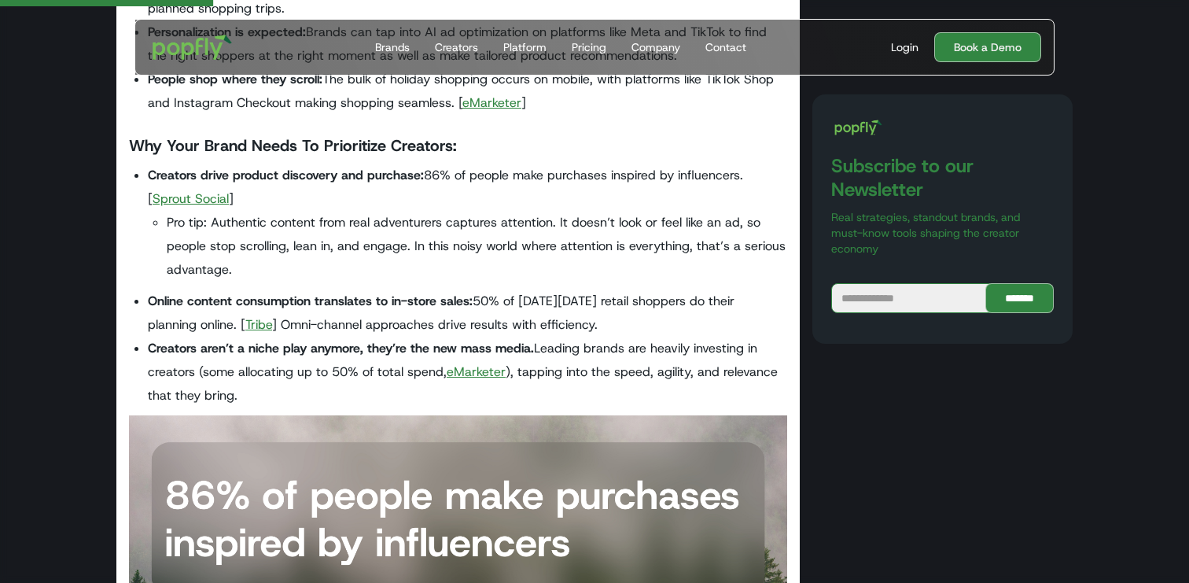
scroll to position [1221, 0]
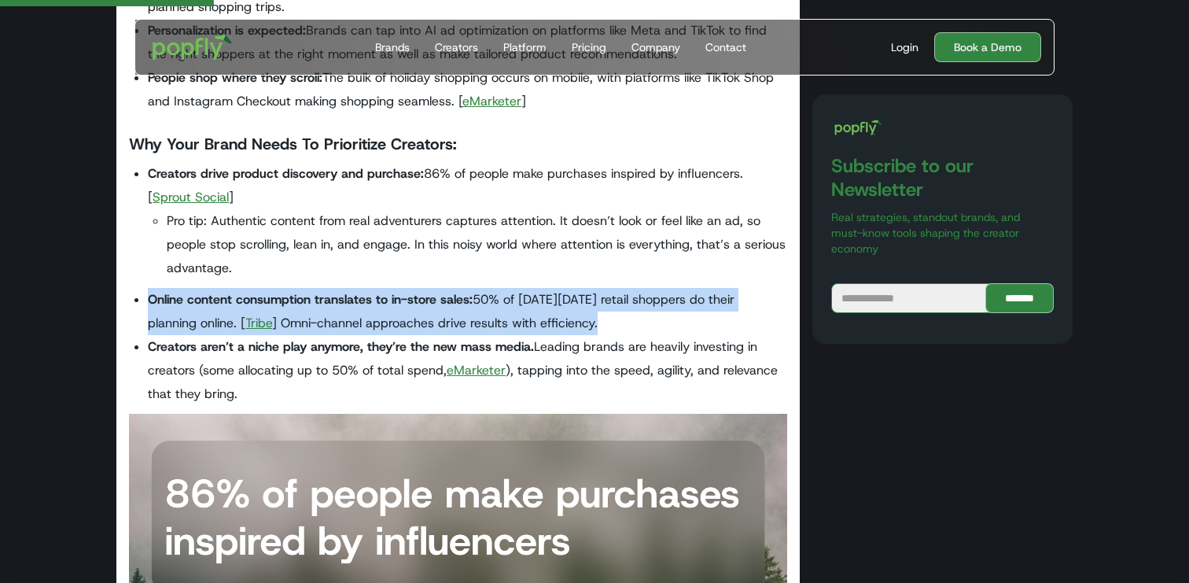
drag, startPoint x: 146, startPoint y: 299, endPoint x: 576, endPoint y: 320, distance: 430.0
click at [576, 320] on ul "Creators drive product discovery and purchase: 86% of people make purchases ins…" at bounding box center [458, 284] width 658 height 244
copy li "Online content consumption translates to in-store sales: 50% of Black Friday re…"
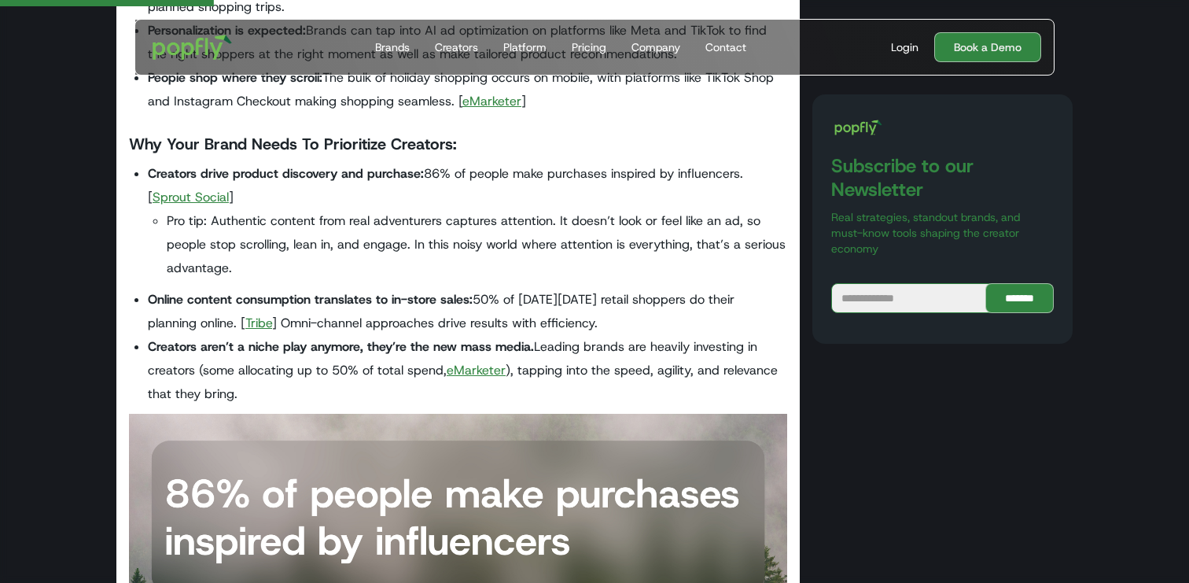
click at [236, 356] on li "Creators aren’t a niche play anymore, they’re the new mass media. Leading brand…" at bounding box center [467, 370] width 639 height 71
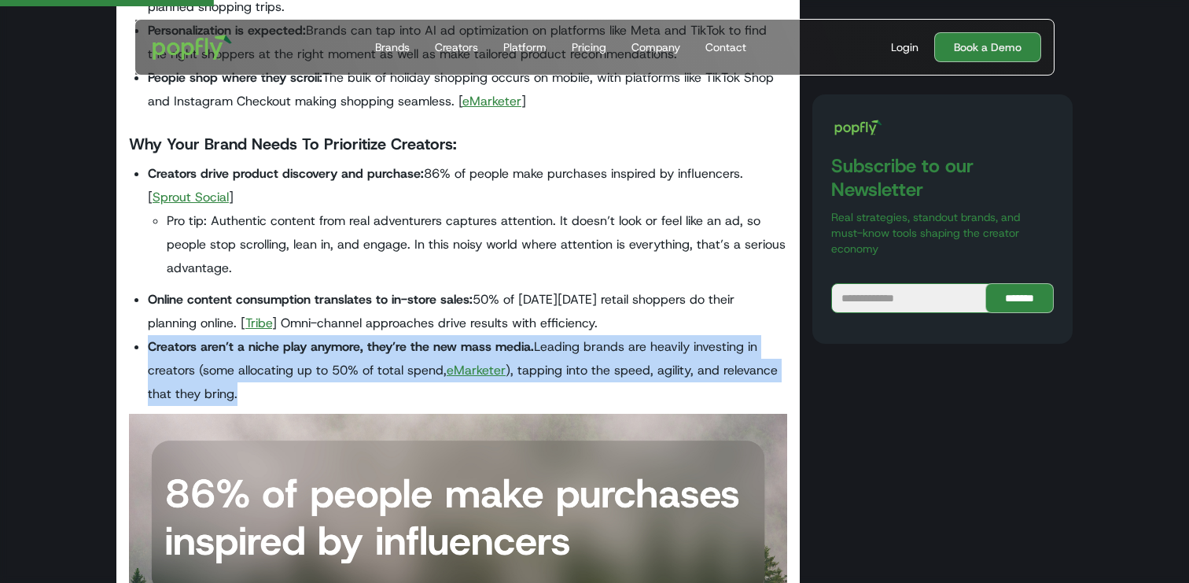
click at [236, 356] on li "Creators aren’t a niche play anymore, they’re the new mass media. Leading brand…" at bounding box center [467, 370] width 639 height 71
copy li "Creators aren’t a niche play anymore, they’re the new mass media. Leading brand…"
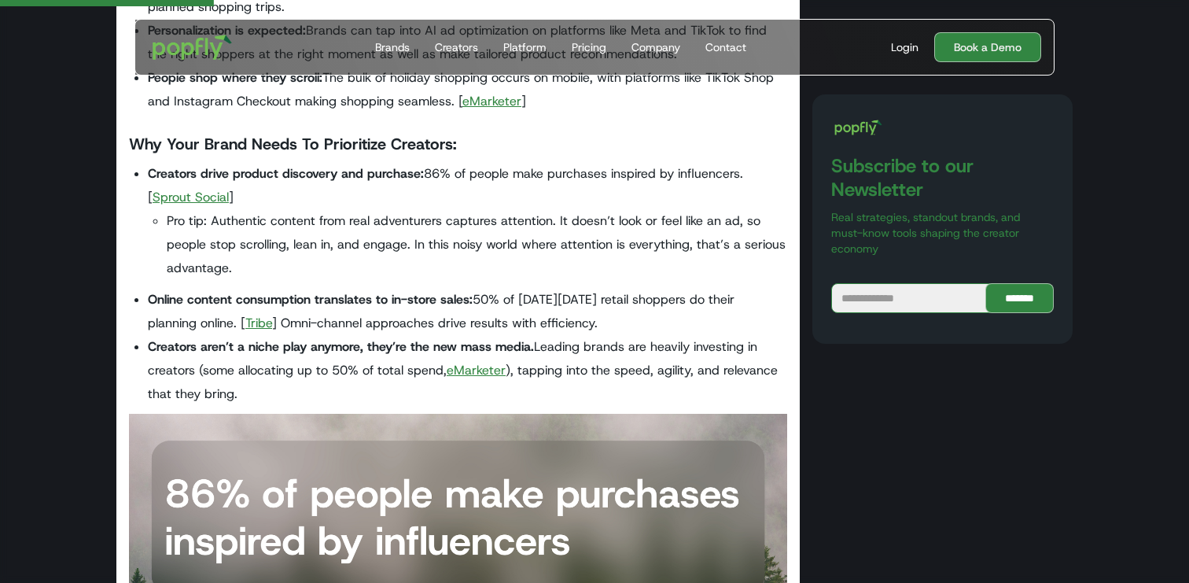
click at [256, 241] on li "Pro tip: Authentic content from real adventurers captures attention. It doesn’t…" at bounding box center [477, 244] width 621 height 71
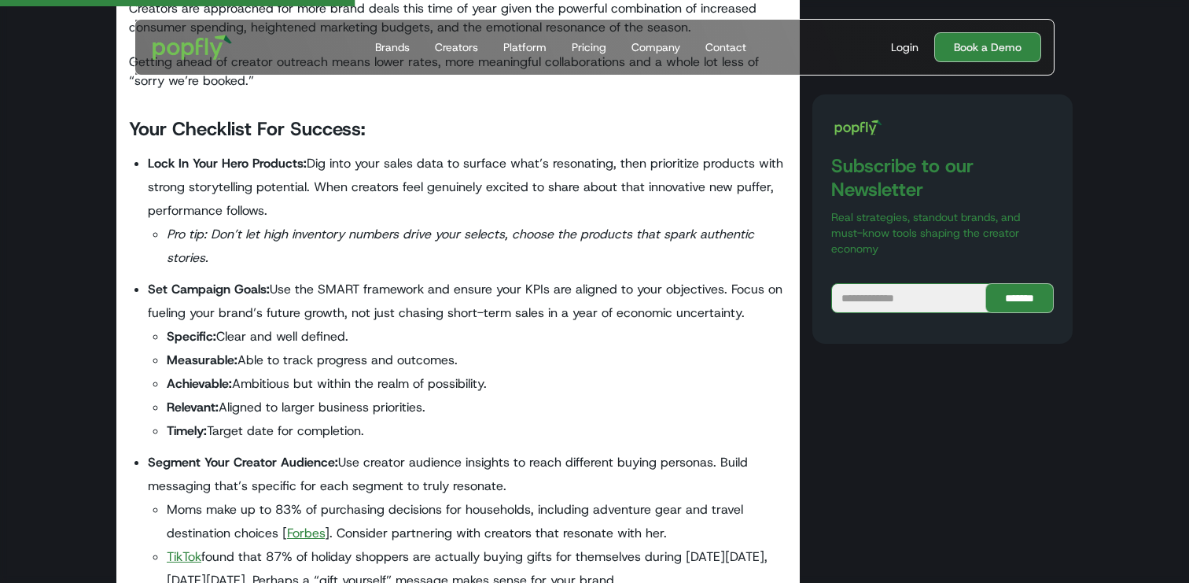
scroll to position [2030, 0]
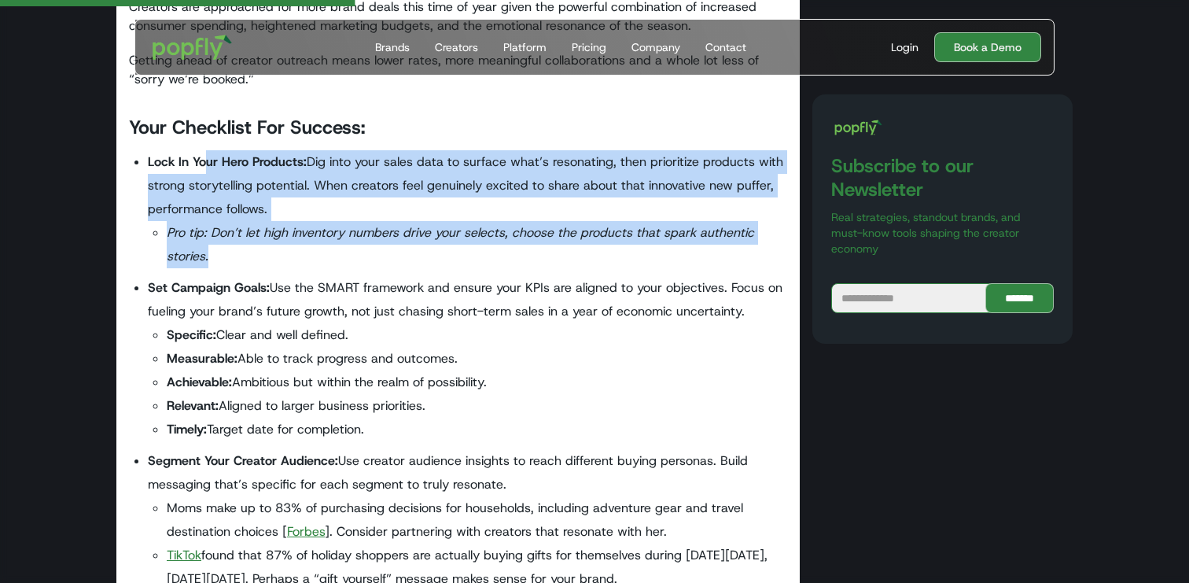
drag, startPoint x: 209, startPoint y: 156, endPoint x: 271, endPoint y: 256, distance: 117.6
click at [271, 256] on li "Lock In Your Hero Products: Dig into your sales data to surface what’s resonati…" at bounding box center [467, 209] width 639 height 118
click at [271, 256] on li "Pro tip: Don’t let high inventory numbers drive your selects, choose the produc…" at bounding box center [477, 244] width 621 height 47
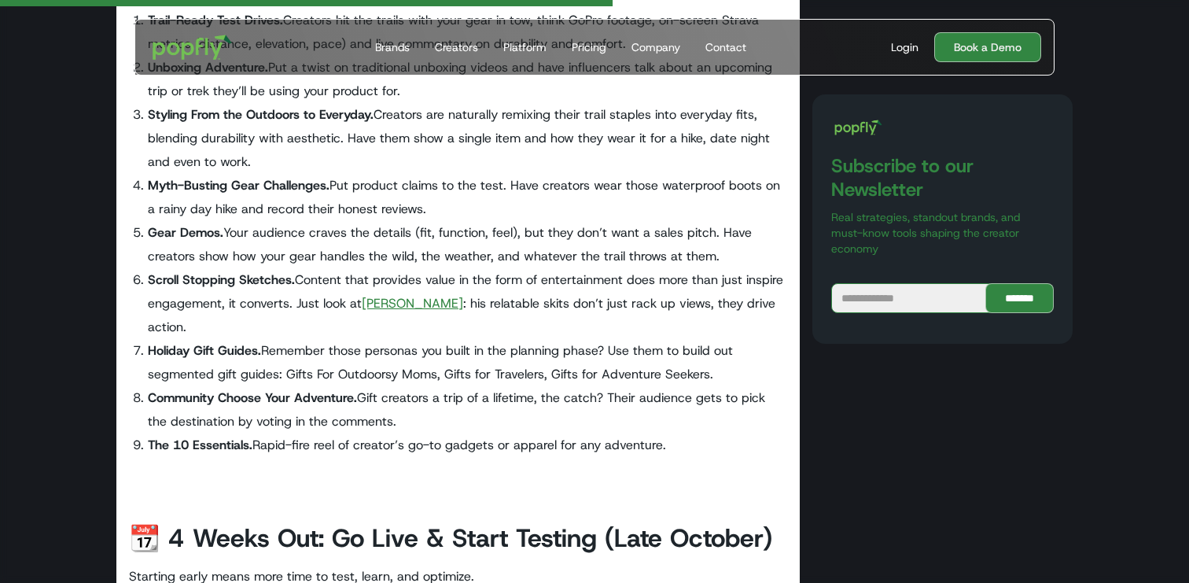
scroll to position [4280, 0]
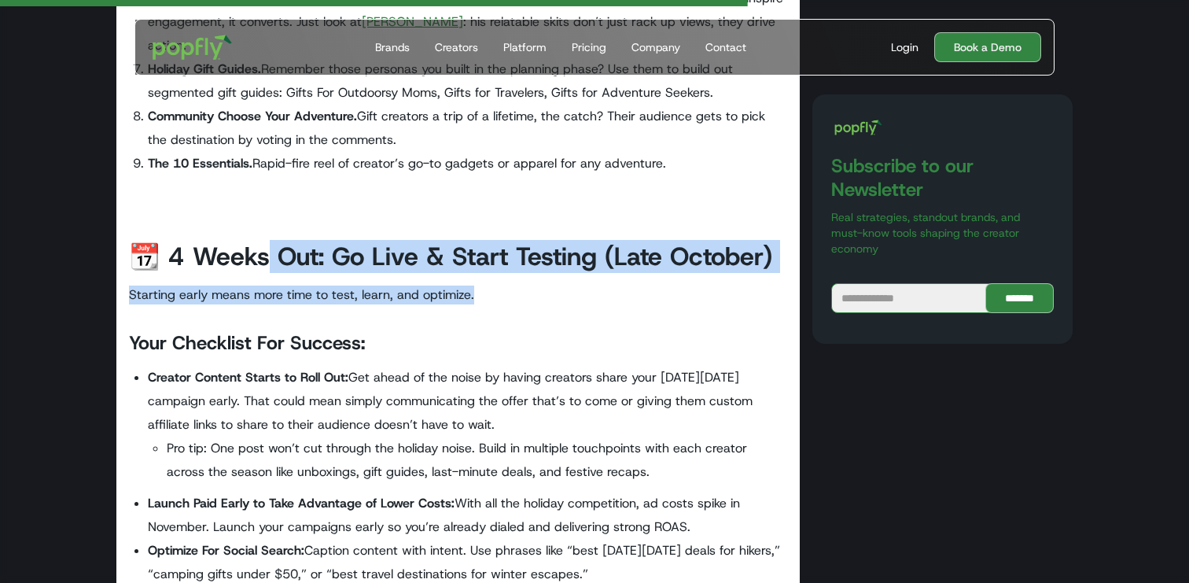
drag, startPoint x: 258, startPoint y: 233, endPoint x: 422, endPoint y: 289, distance: 173.1
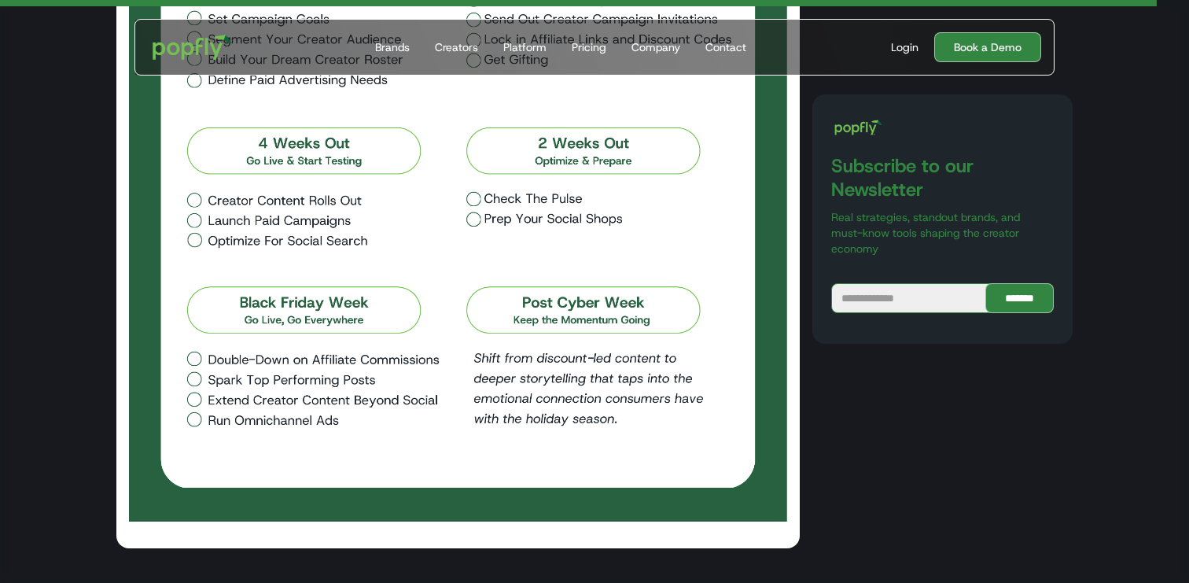
scroll to position [6629, 0]
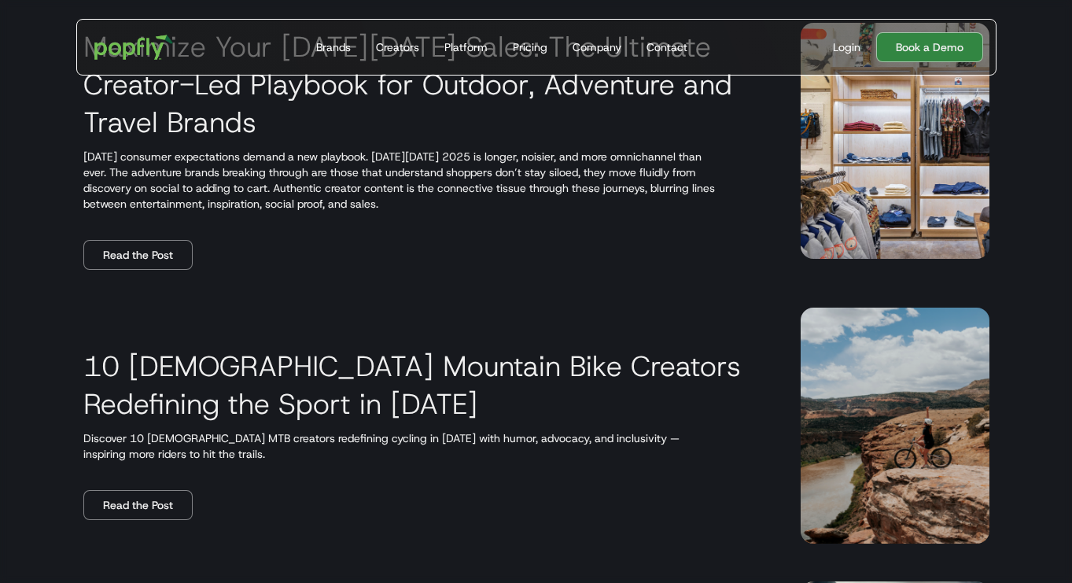
scroll to position [348, 0]
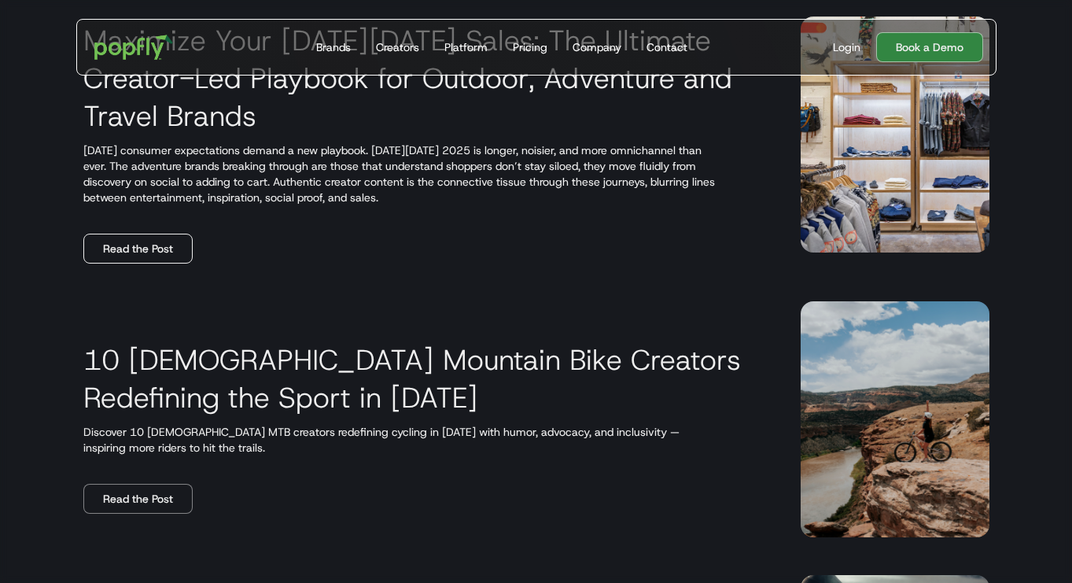
click at [133, 242] on link "Read the Post" at bounding box center [137, 249] width 109 height 30
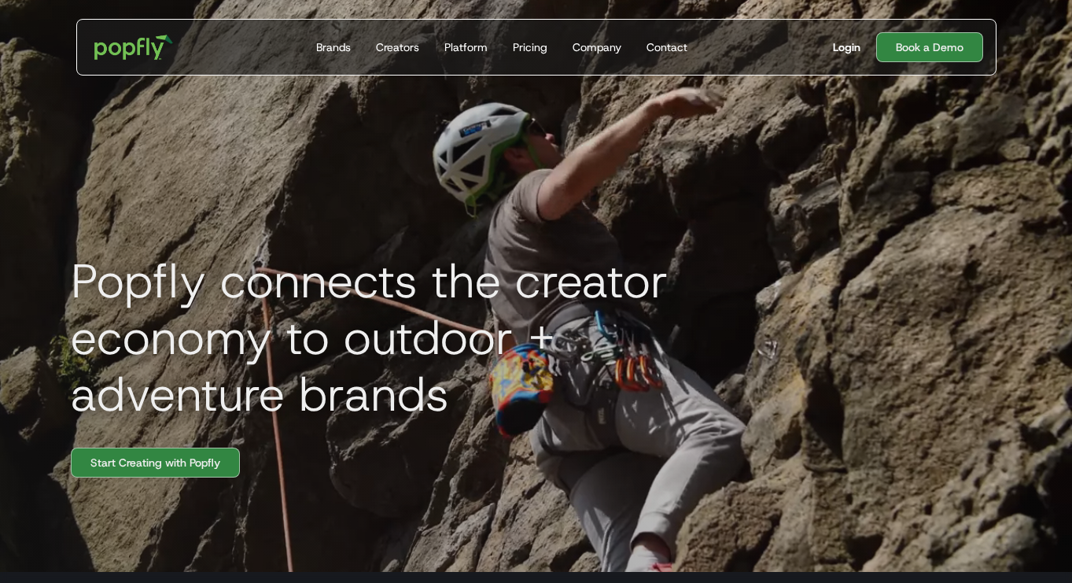
click at [842, 47] on div "Login" at bounding box center [847, 47] width 28 height 16
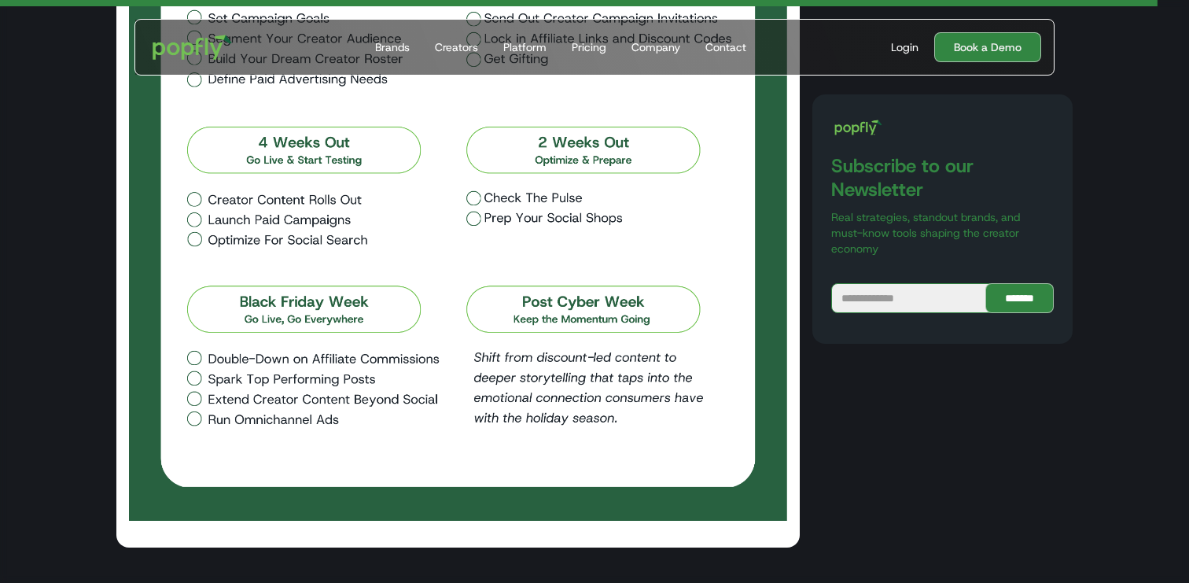
scroll to position [6629, 0]
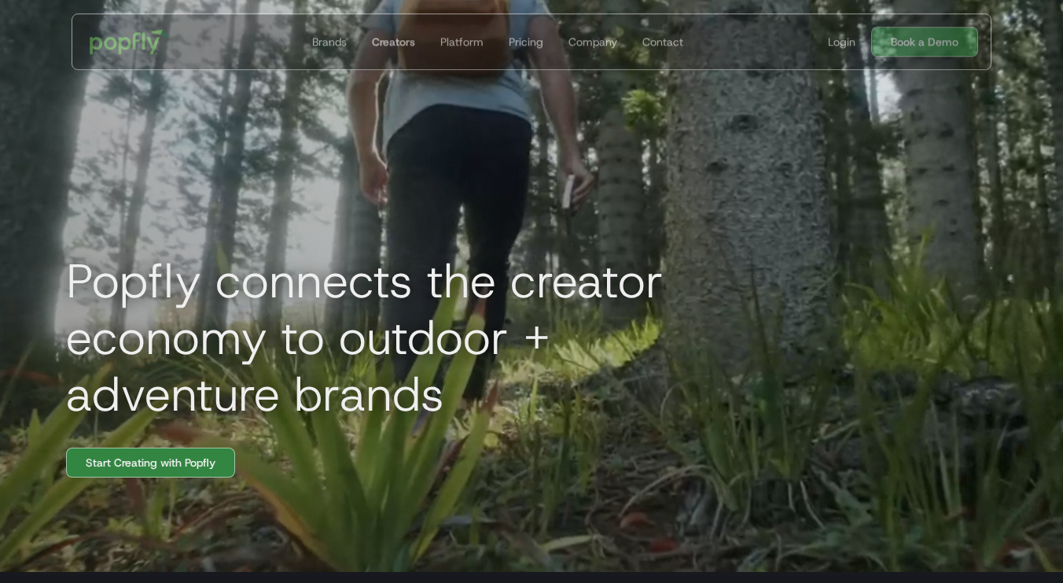
click at [383, 40] on div "Creators" at bounding box center [393, 42] width 43 height 16
